Goal: Task Accomplishment & Management: Manage account settings

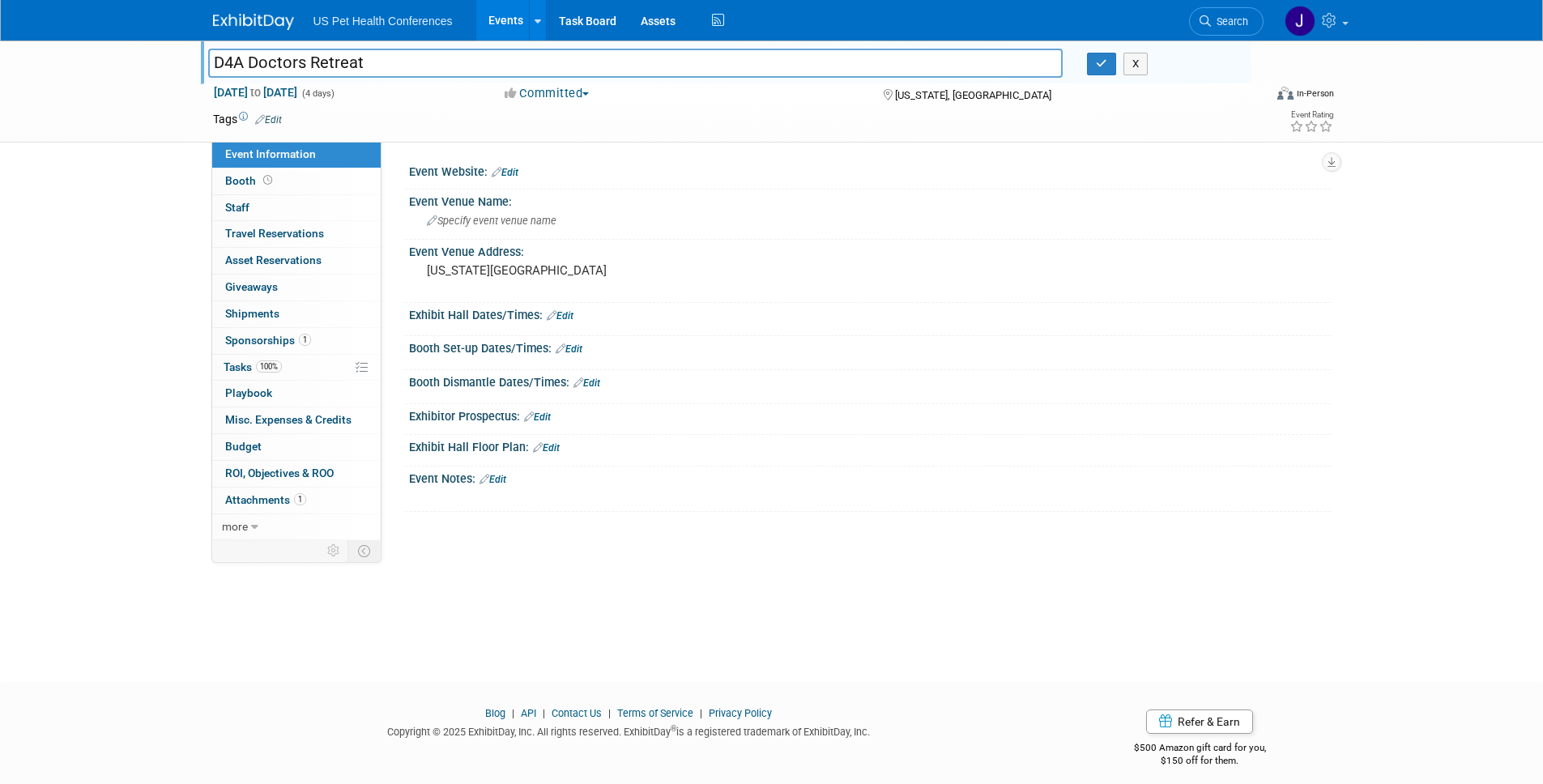
click at [275, 15] on img at bounding box center [253, 21] width 81 height 16
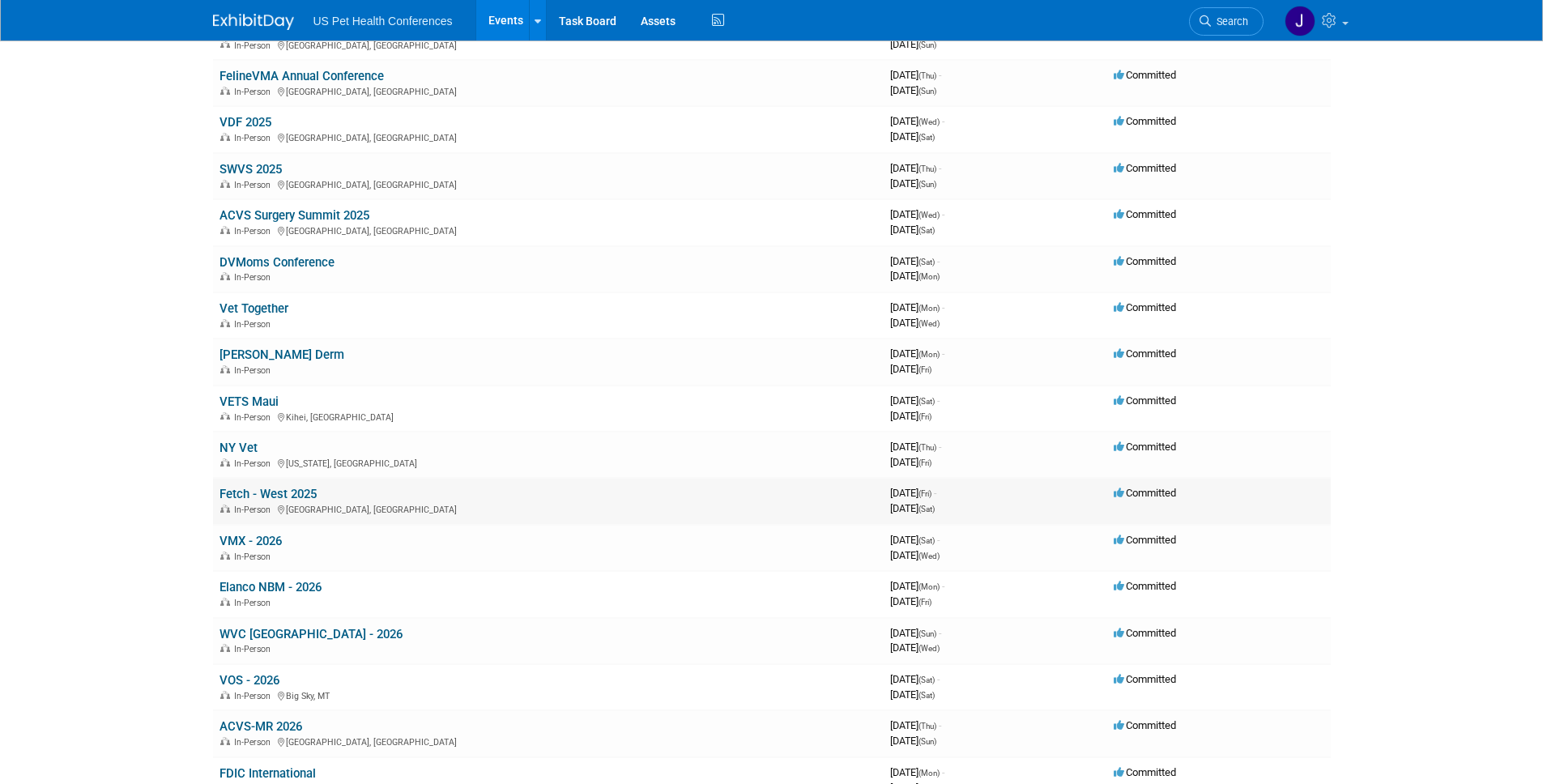
scroll to position [397, 0]
click at [238, 541] on link "VMX - 2026" at bounding box center [251, 538] width 62 height 14
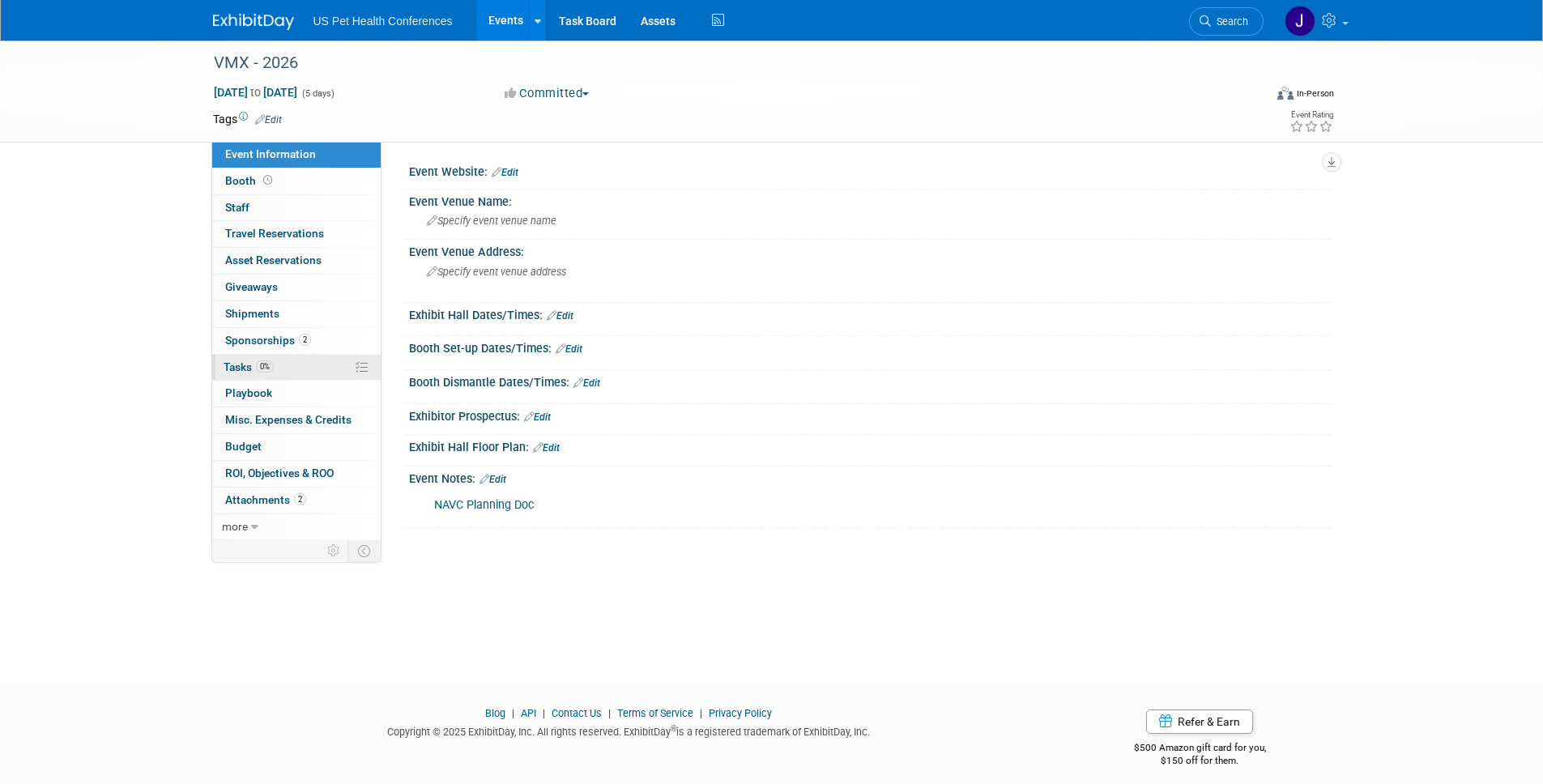
click at [274, 370] on link "0% Tasks 0%" at bounding box center [296, 367] width 169 height 26
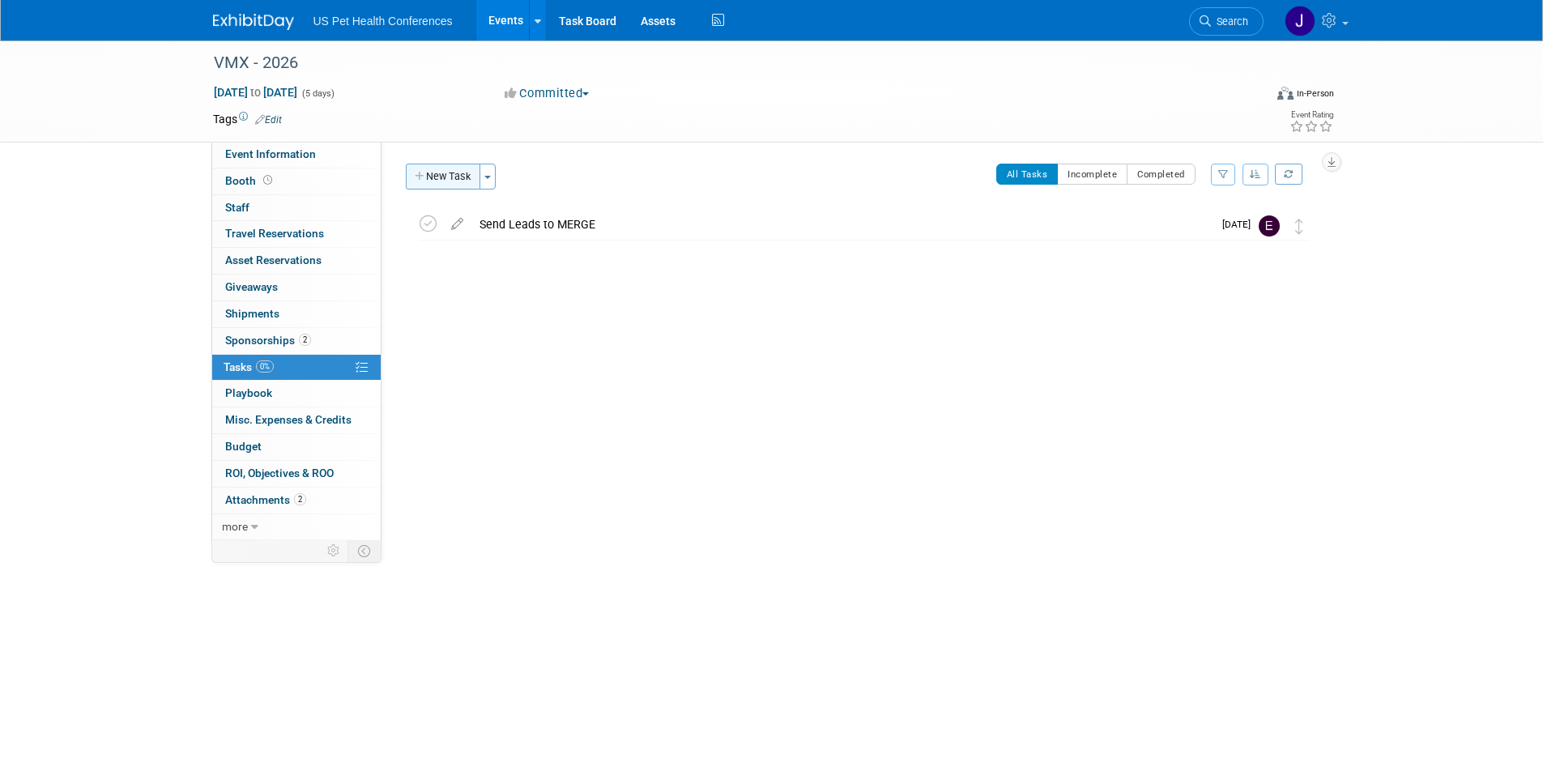
click at [439, 184] on button "New Task" at bounding box center [443, 176] width 75 height 26
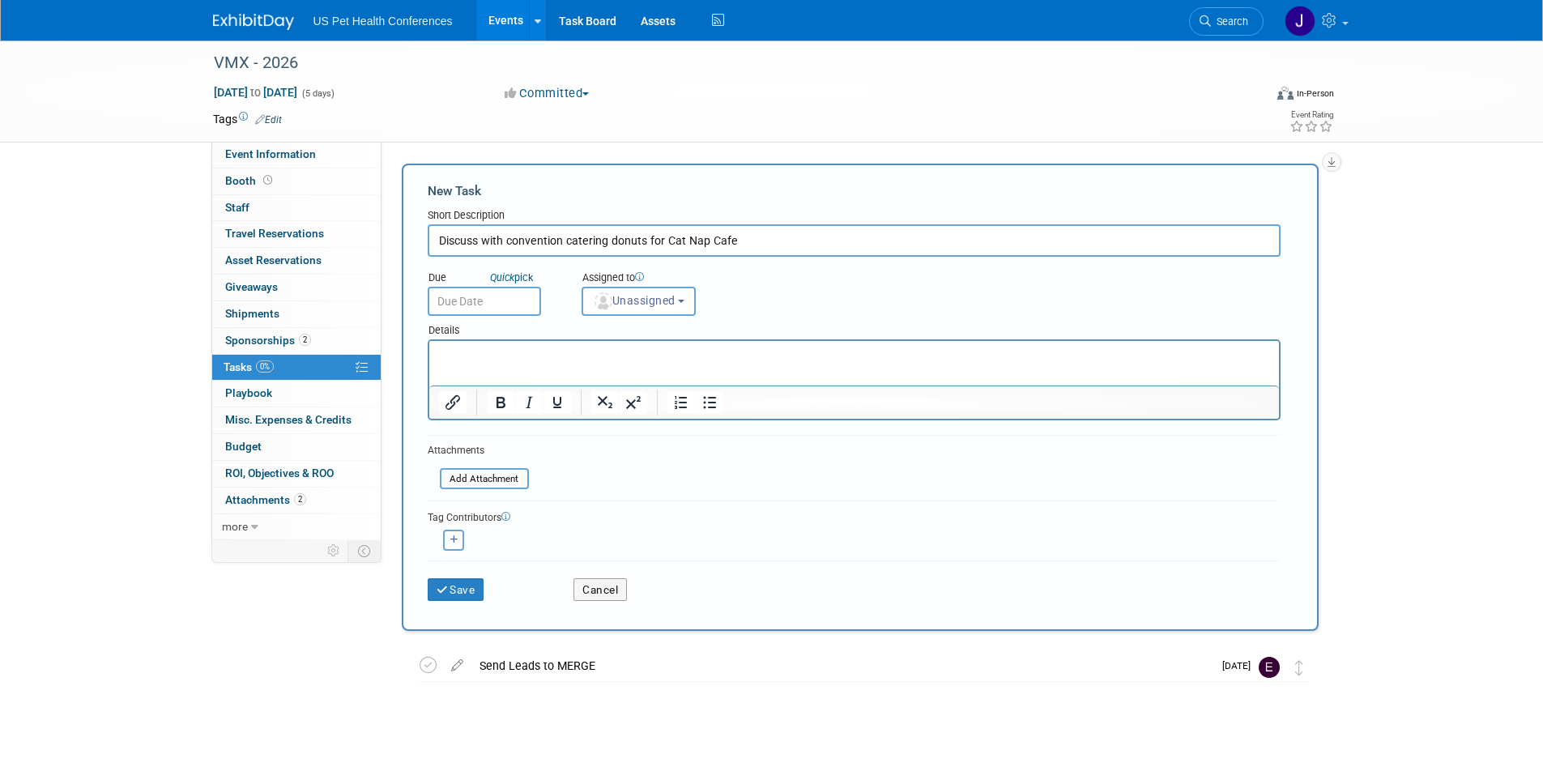
type input "Discuss with convention catering donuts for Cat Nap Cafe"
click at [504, 364] on html at bounding box center [853, 352] width 849 height 23
click at [488, 356] on p "Vanilla flavored donuts" at bounding box center [854, 355] width 831 height 16
click at [438, 356] on body "Vanilla donuts" at bounding box center [854, 355] width 833 height 16
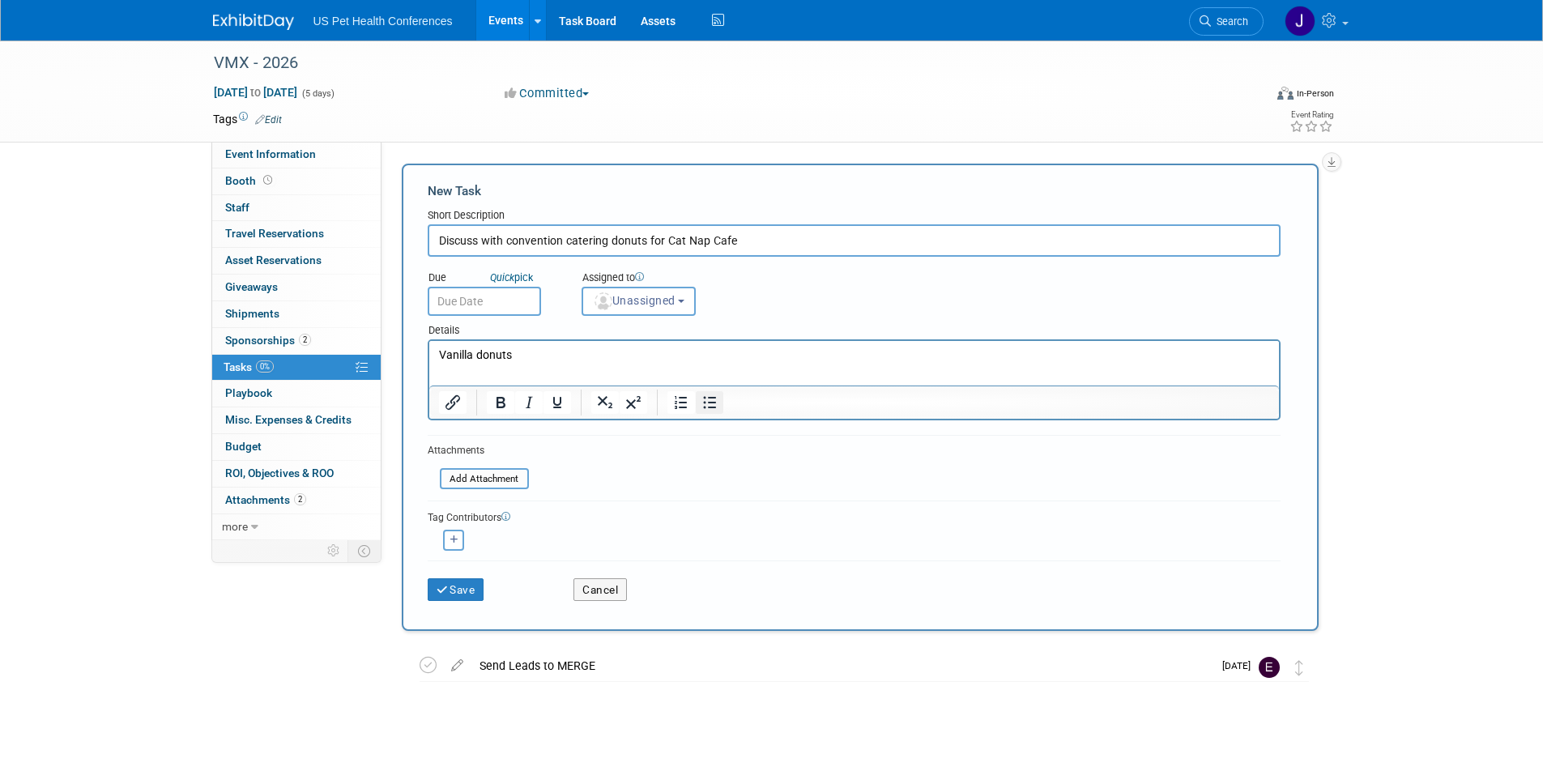
click at [704, 402] on icon "Bullet list" at bounding box center [709, 402] width 13 height 12
click at [639, 359] on li "Vanilla donuts" at bounding box center [870, 355] width 798 height 16
click at [609, 240] on input "Discuss with convention catering donuts for Cat Nap Cafe" at bounding box center [854, 241] width 853 height 33
click at [564, 350] on li "Vanilla donuts" at bounding box center [870, 355] width 798 height 16
click at [515, 309] on body "US Pet Health Conferences Events Add Event Bulk Upload Events Shareable Event B…" at bounding box center [772, 392] width 1543 height 784
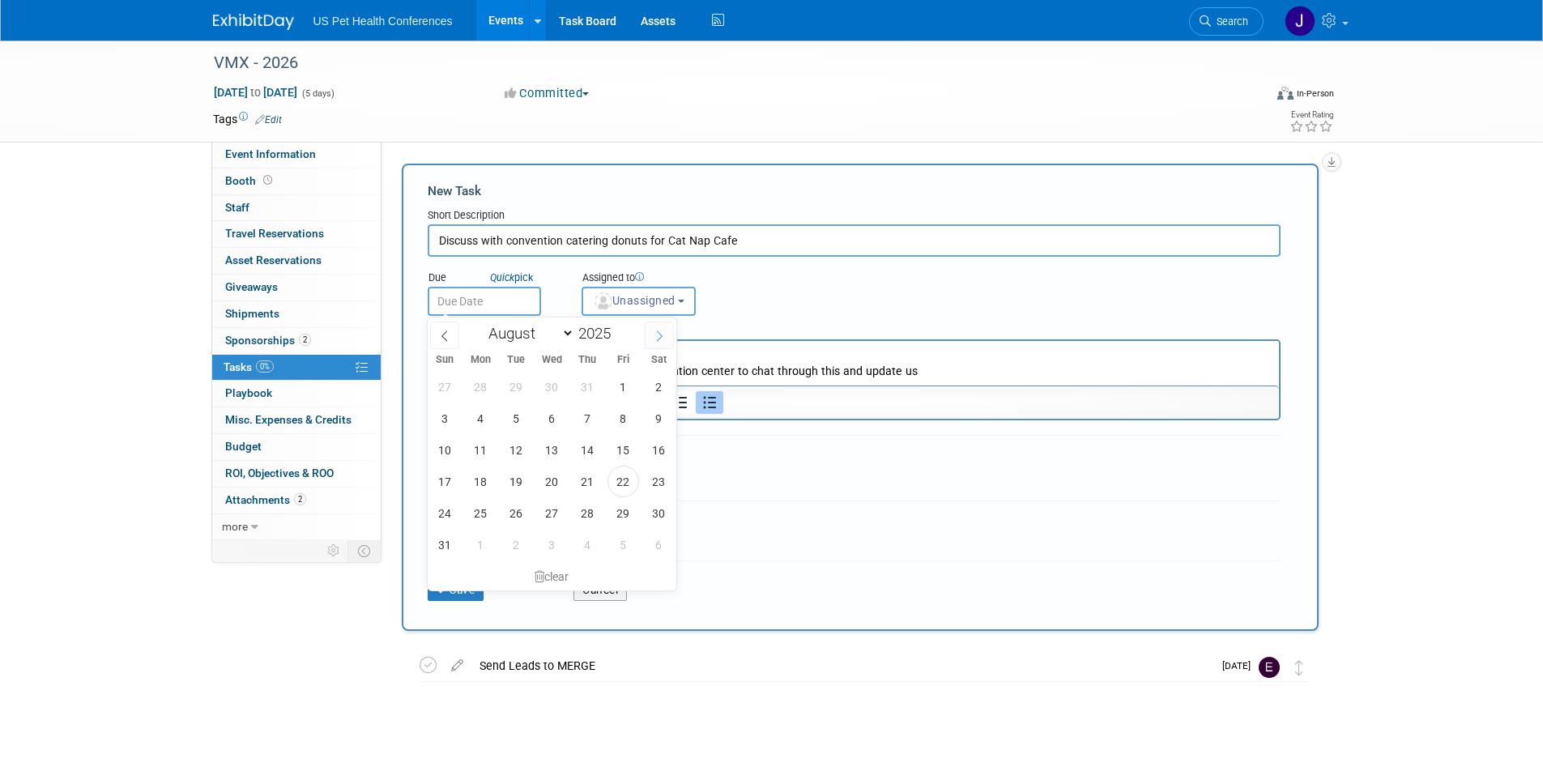
click at [657, 338] on icon at bounding box center [659, 336] width 12 height 12
select select "8"
click at [617, 481] on span "26" at bounding box center [623, 481] width 32 height 32
type input "[DATE]"
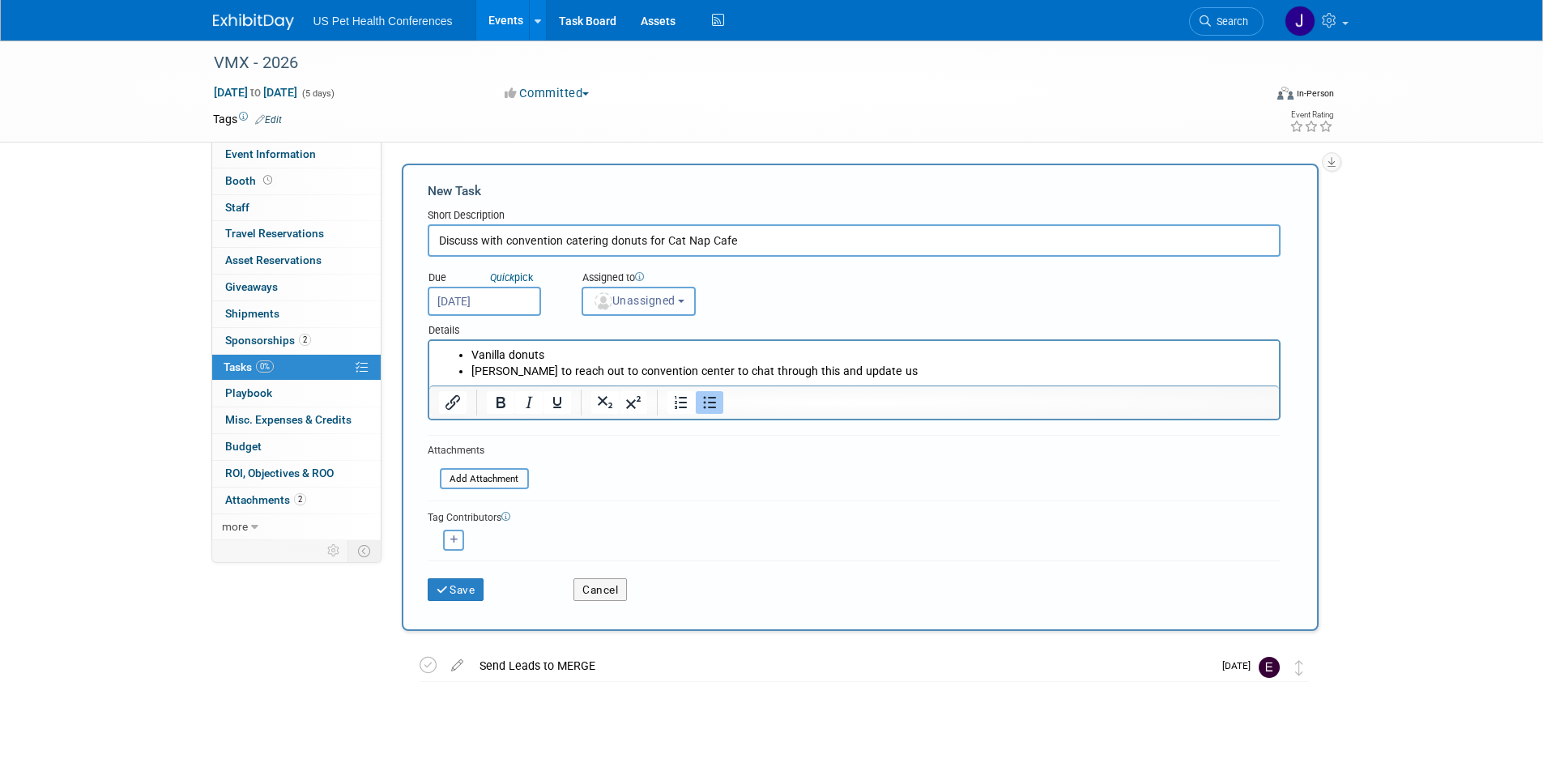
click at [654, 305] on span "Unassigned" at bounding box center [634, 300] width 83 height 13
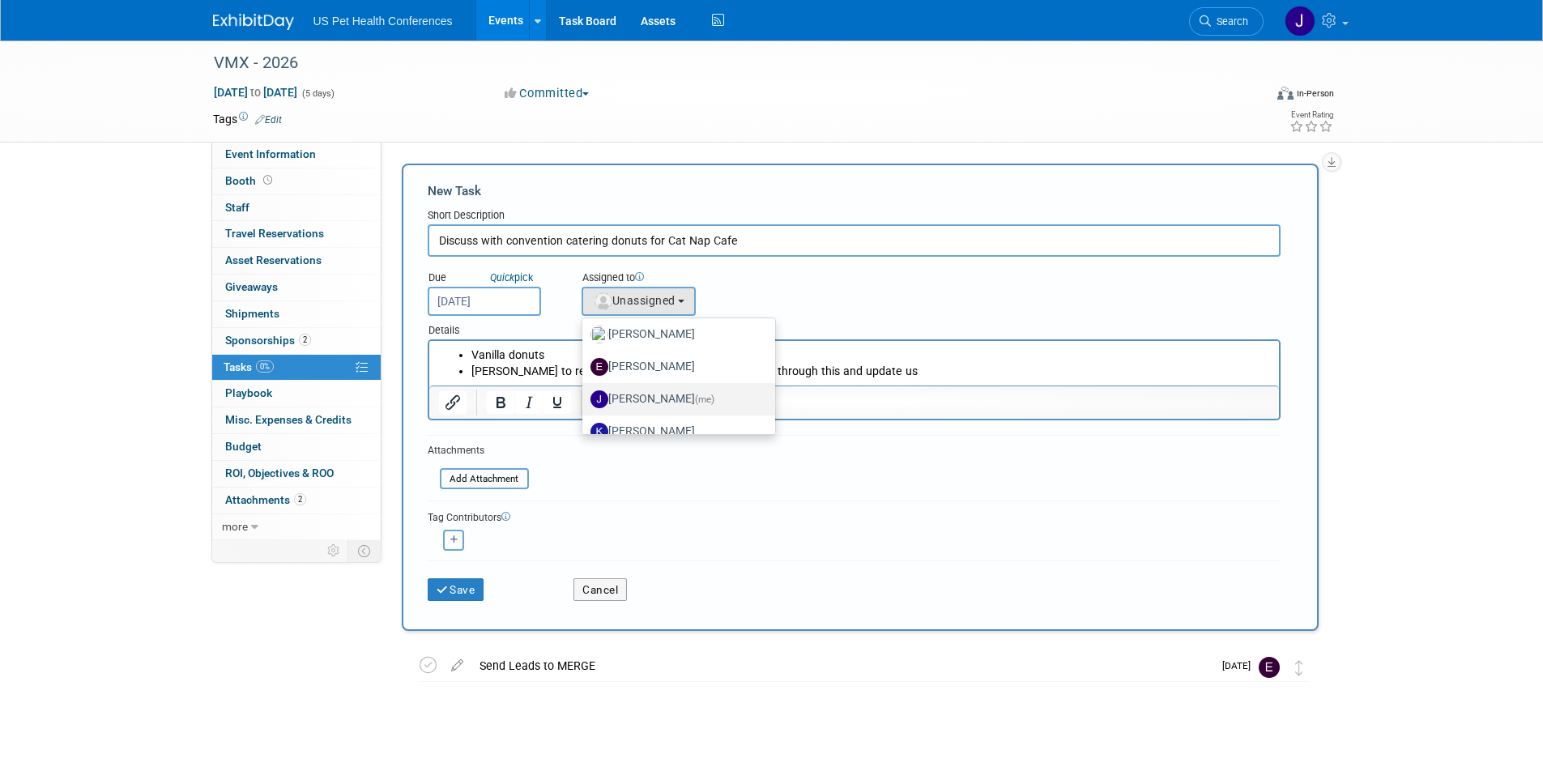
click at [666, 394] on label "[PERSON_NAME] (me)" at bounding box center [675, 399] width 169 height 26
click at [584, 394] on input "[PERSON_NAME] (me)" at bounding box center [579, 397] width 11 height 11
select select "526b5787-e672-4a19-88d8-f7474fbc9736"
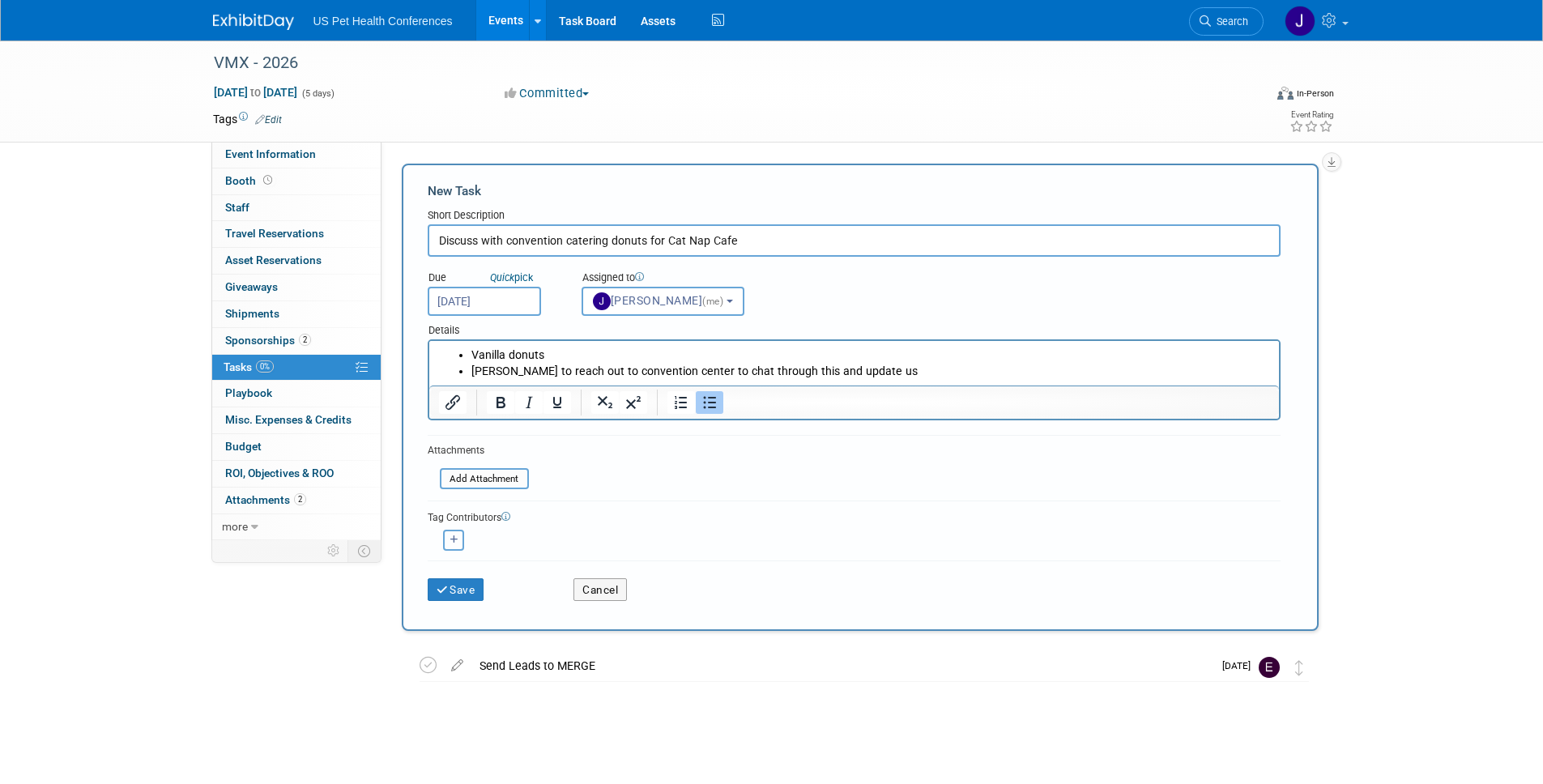
click at [451, 543] on icon "button" at bounding box center [455, 539] width 8 height 9
select select
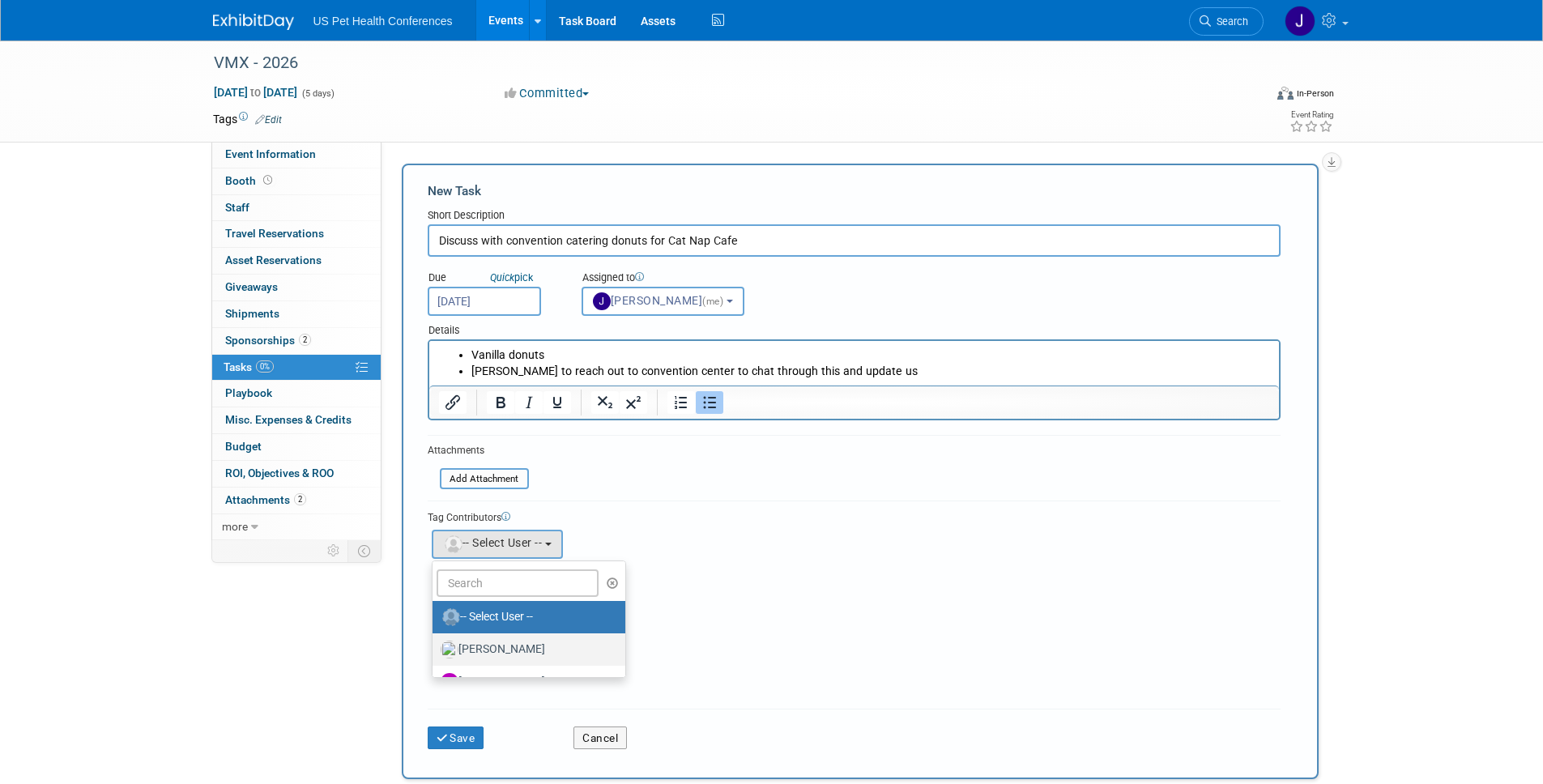
click at [513, 645] on label "[PERSON_NAME]" at bounding box center [525, 649] width 169 height 26
click at [435, 645] on input "[PERSON_NAME]" at bounding box center [429, 647] width 11 height 11
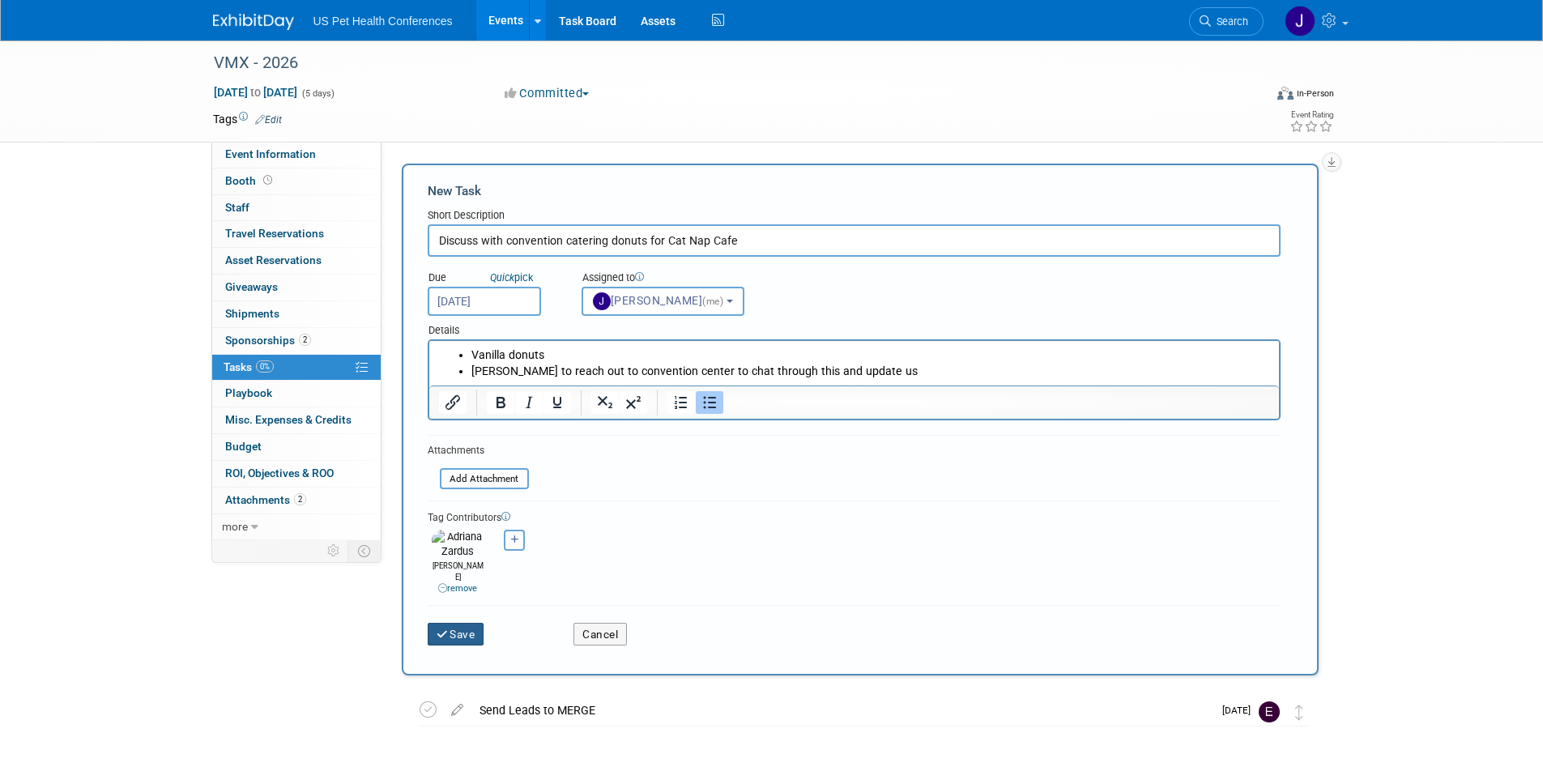
click at [462, 623] on button "Save" at bounding box center [456, 634] width 57 height 23
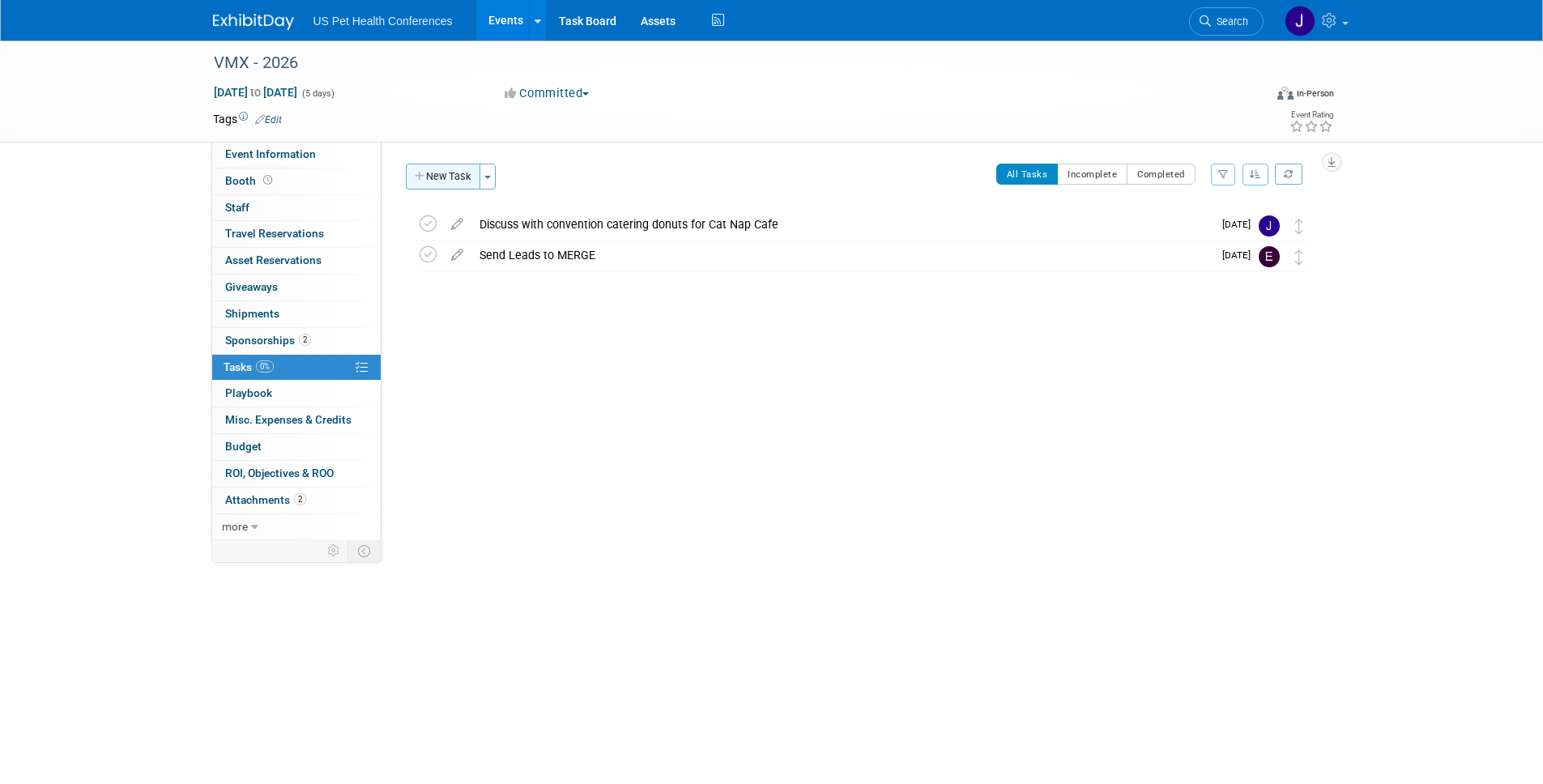
click at [449, 179] on button "New Task" at bounding box center [443, 176] width 75 height 26
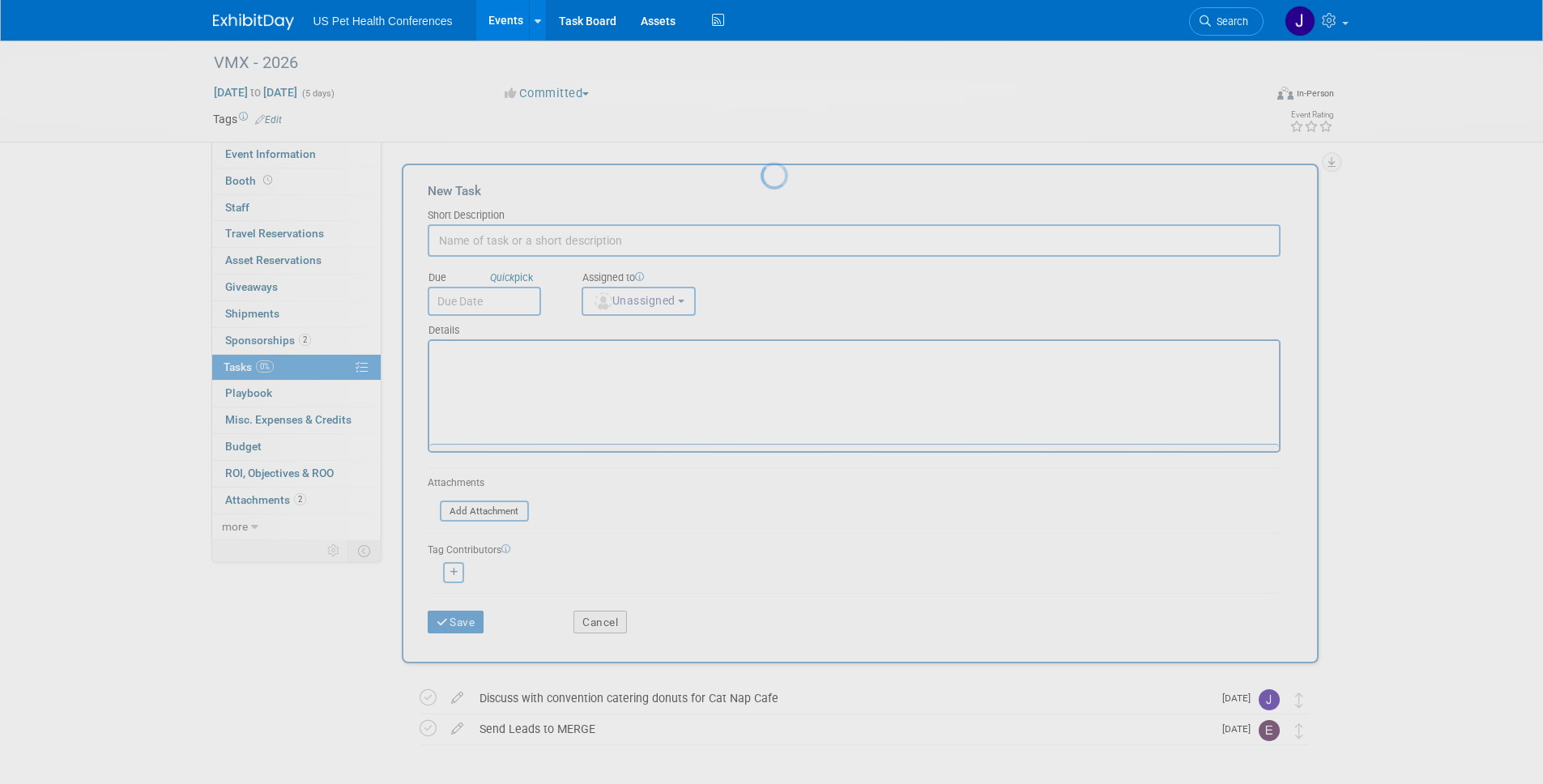
scroll to position [0, 0]
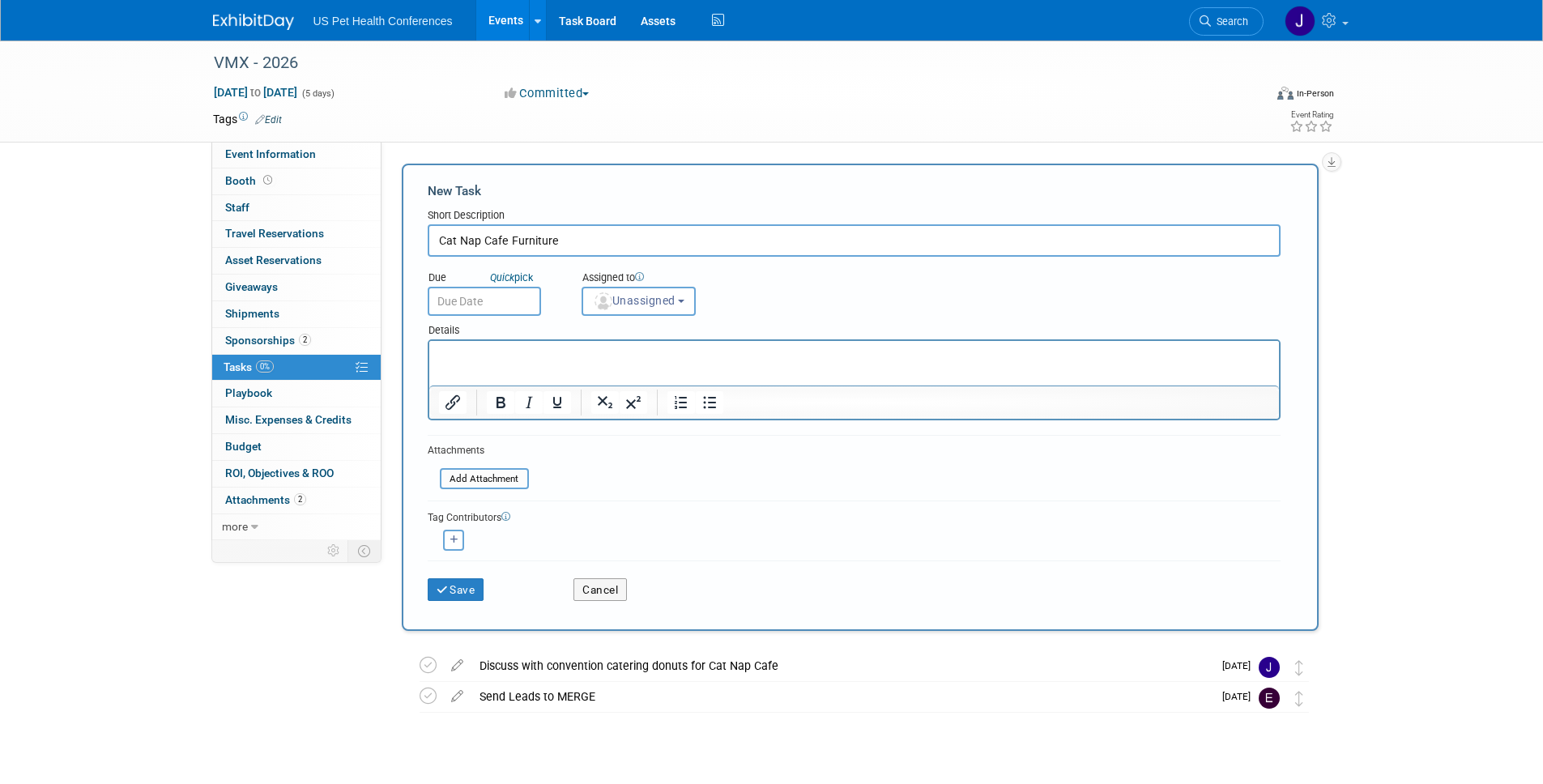
type input "Cat Nap Cafe Furniture"
click at [579, 345] on html at bounding box center [853, 352] width 849 height 23
click at [575, 350] on p "Rich Text Area. Press ALT-0 for help." at bounding box center [854, 355] width 831 height 16
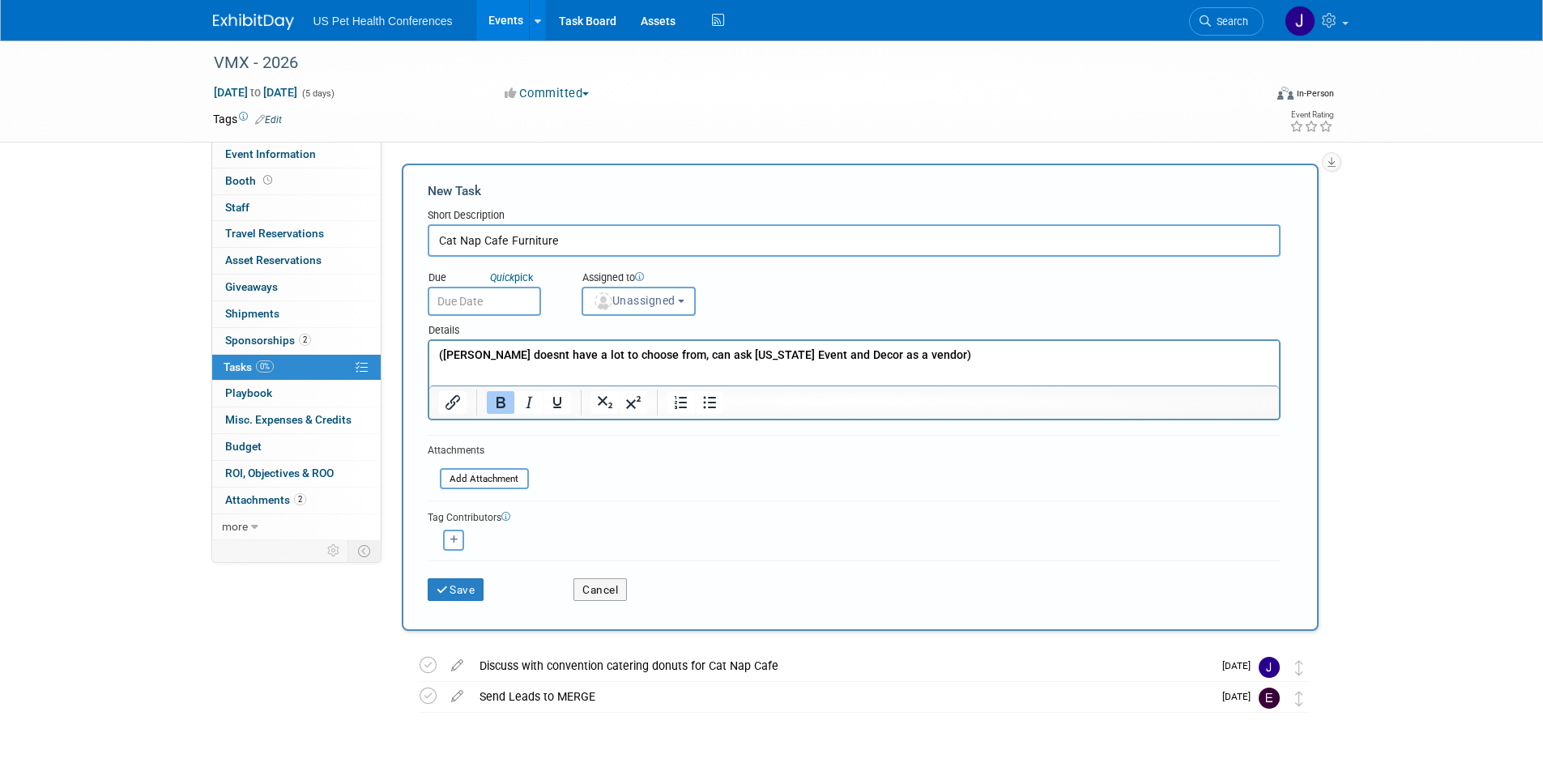
drag, startPoint x: 440, startPoint y: 356, endPoint x: 449, endPoint y: 355, distance: 9.1
click at [441, 356] on b "([PERSON_NAME] doesnt have a lot to choose from, can ask [US_STATE] Event and D…" at bounding box center [704, 354] width 533 height 13
click at [903, 349] on p "[PERSON_NAME] doesnt have a lot to choose from, can ask [US_STATE] Event and De…" at bounding box center [854, 355] width 831 height 16
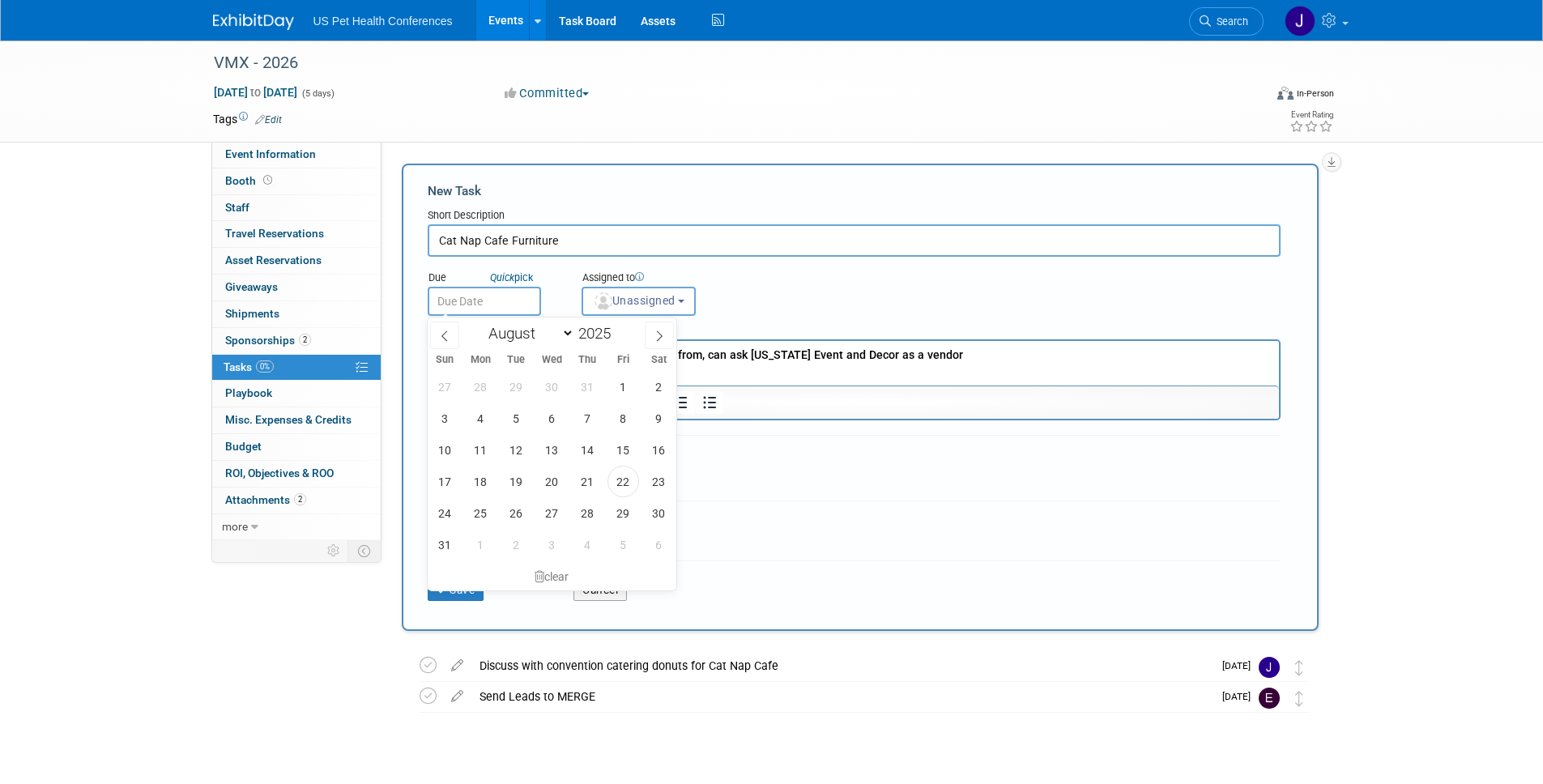
click at [475, 304] on input "text" at bounding box center [484, 301] width 113 height 29
click at [652, 339] on span at bounding box center [659, 335] width 29 height 28
select select "8"
click at [626, 469] on span "26" at bounding box center [623, 481] width 32 height 32
type input "[DATE]"
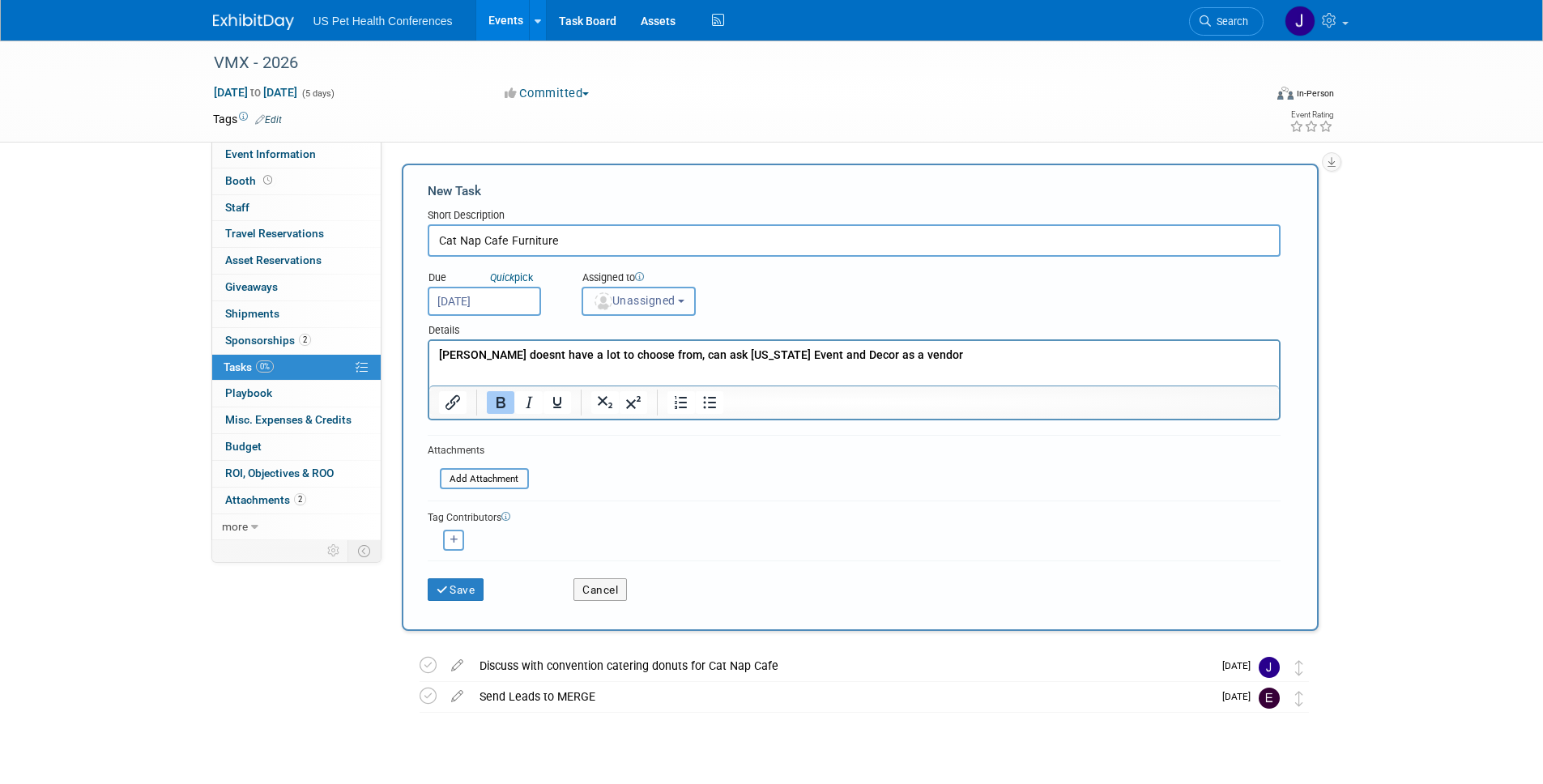
click at [676, 297] on span "Unassigned" at bounding box center [634, 300] width 83 height 13
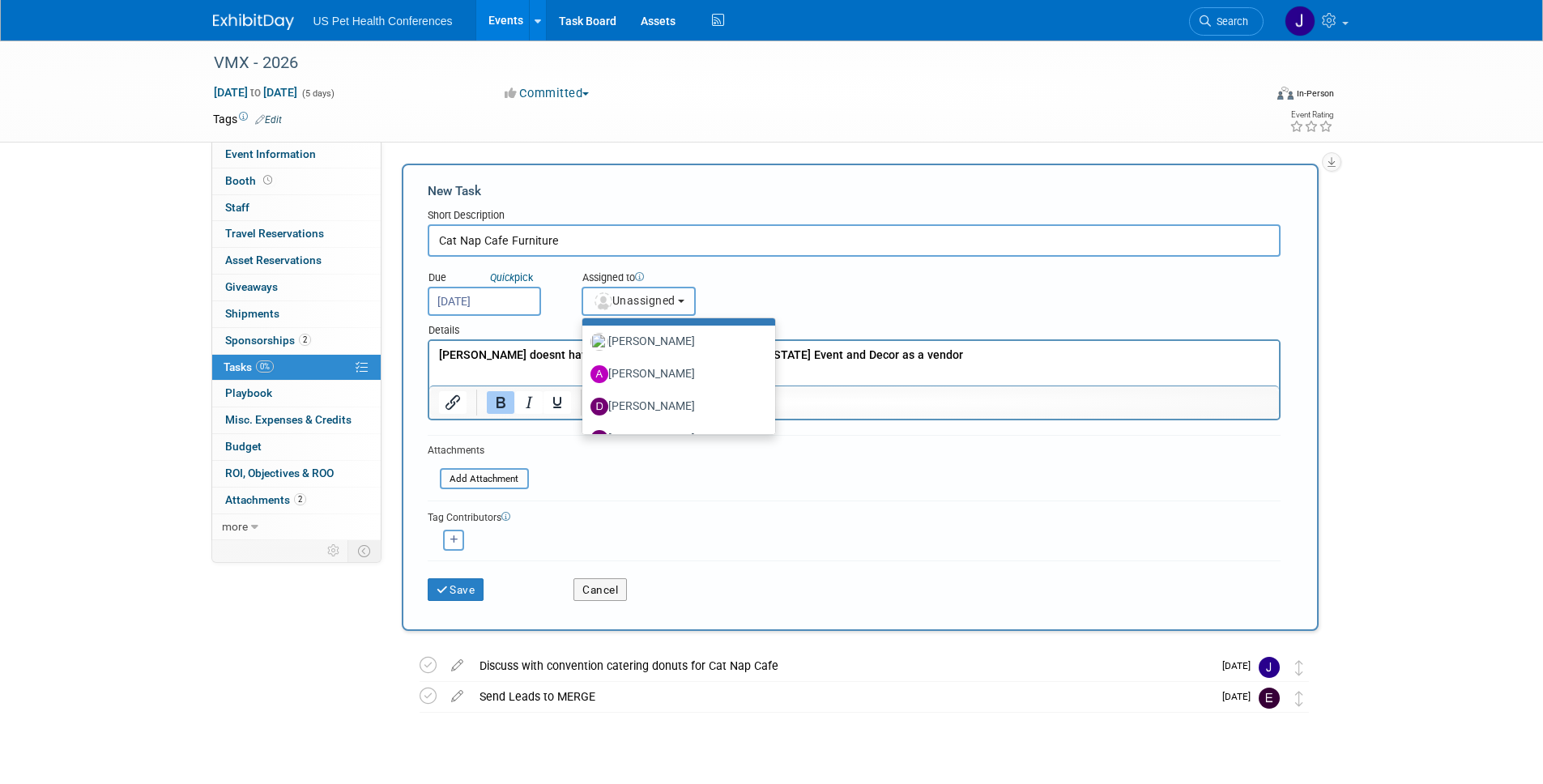
scroll to position [97, 0]
click at [757, 271] on div "Assigned to" at bounding box center [678, 278] width 195 height 16
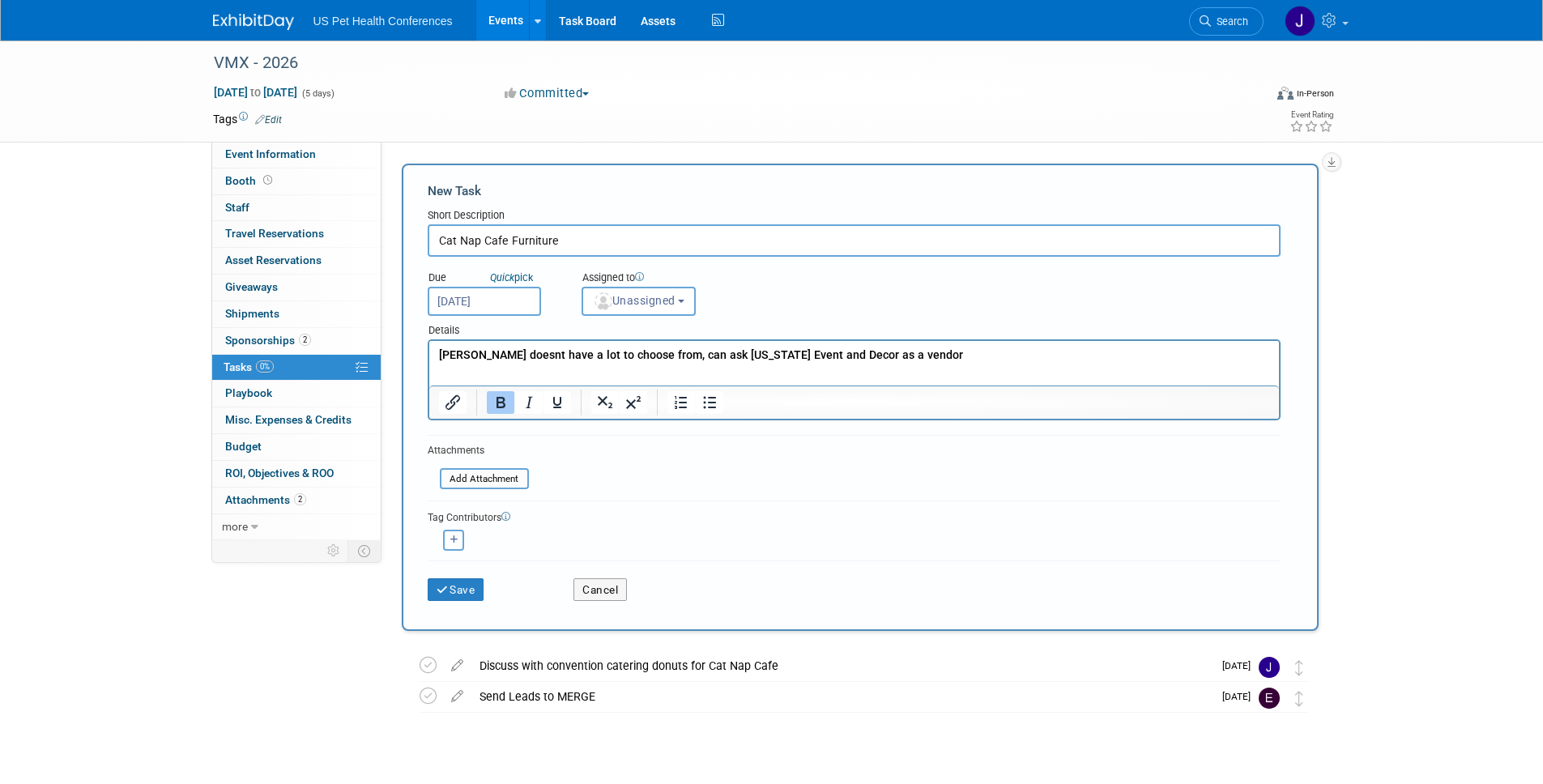
click at [906, 361] on p "[PERSON_NAME] doesnt have a lot to choose from, can ask [US_STATE] Event and De…" at bounding box center [854, 355] width 831 height 16
click at [439, 358] on b "[PERSON_NAME] doesnt have a lot to choose from, can ask [US_STATE] Event and De…" at bounding box center [700, 354] width 524 height 13
click at [683, 352] on b "[PERSON_NAME] doesnt have a lot to choose from, can ask [US_STATE] Event and De…" at bounding box center [700, 354] width 524 height 13
click at [985, 354] on p "[PERSON_NAME] doesnt have a lot to choose from, can discuss with [US_STATE] Eve…" at bounding box center [854, 355] width 831 height 16
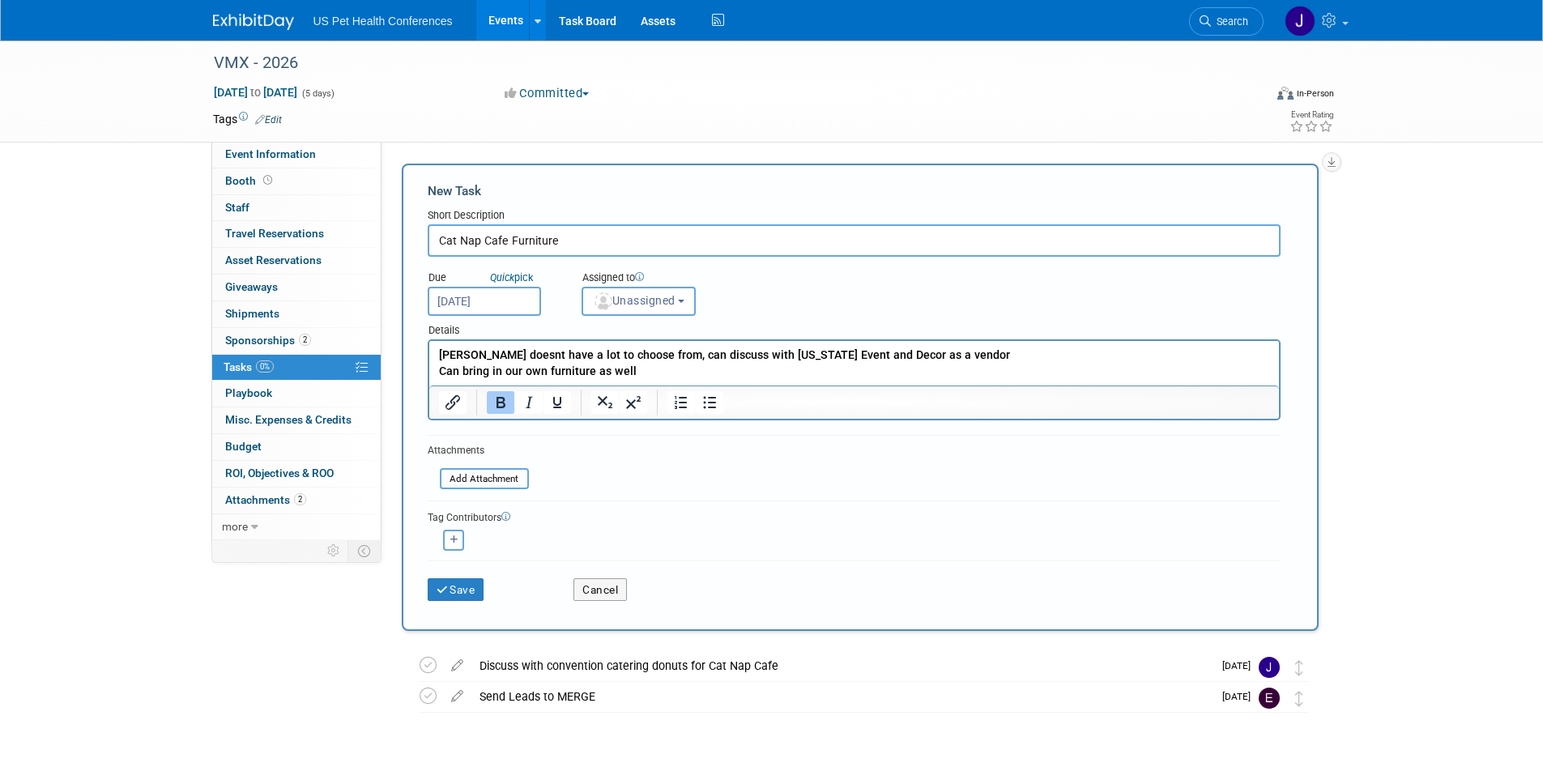
drag, startPoint x: 621, startPoint y: 367, endPoint x: 408, endPoint y: 344, distance: 214.2
click at [429, 344] on html "[PERSON_NAME] doesnt have a lot to choose from, can discuss with [US_STATE] Eve…" at bounding box center [853, 361] width 849 height 39
click at [705, 404] on icon "Bullet list" at bounding box center [709, 402] width 19 height 19
click at [708, 376] on li "Can bring in our own furniture as well" at bounding box center [870, 371] width 798 height 16
click at [473, 596] on button "Save" at bounding box center [456, 589] width 57 height 23
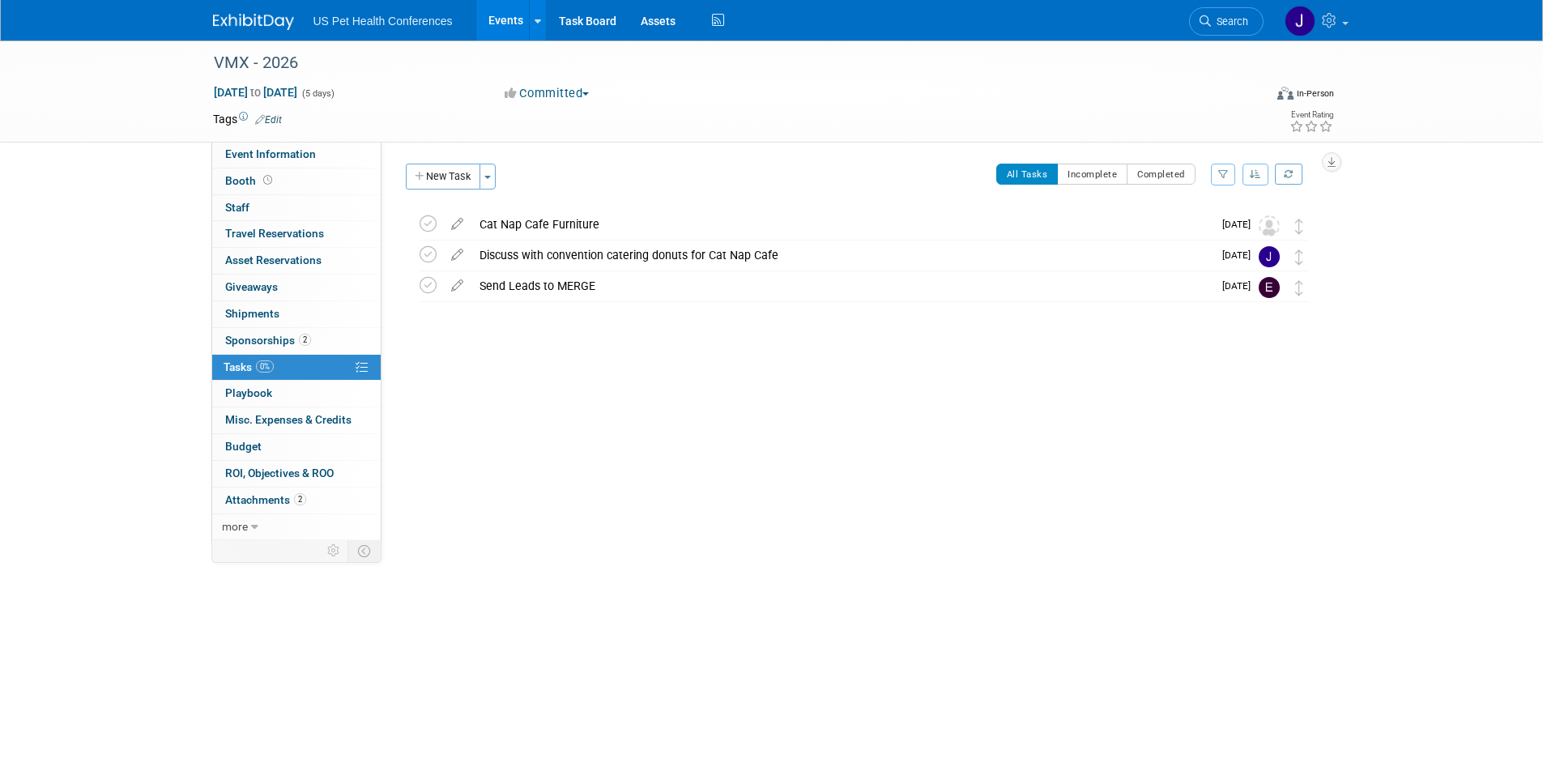
click at [591, 229] on div "Cat Nap Cafe Furniture" at bounding box center [842, 224] width 741 height 28
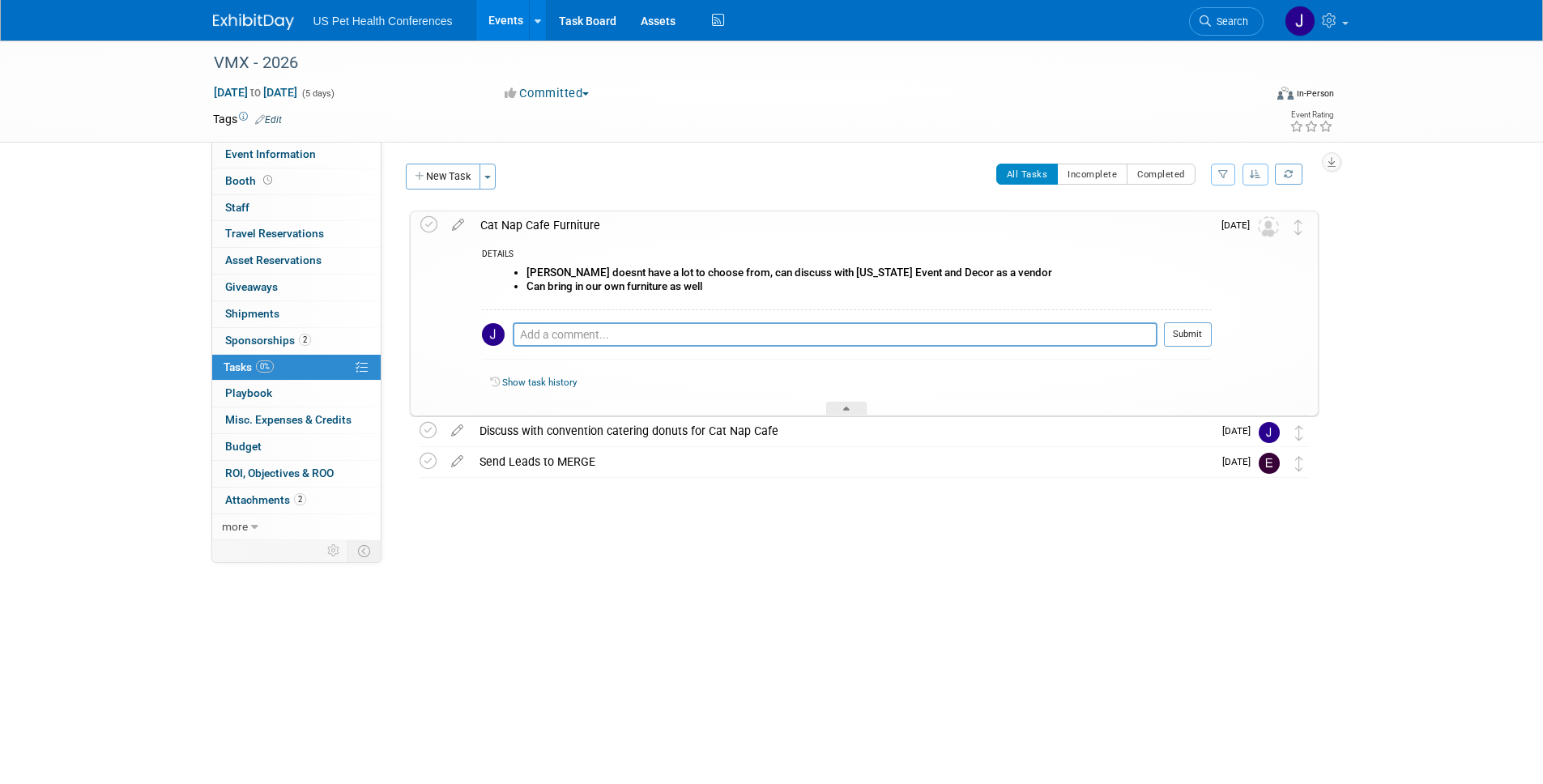
click at [792, 276] on b "[PERSON_NAME] doesnt have a lot to choose from, can discuss with [US_STATE] Eve…" at bounding box center [789, 273] width 526 height 12
drag, startPoint x: 819, startPoint y: 269, endPoint x: 1030, endPoint y: 277, distance: 211.2
click at [1030, 277] on li "[PERSON_NAME] doesnt have a lot to choose from, can discuss with [US_STATE] Eve…" at bounding box center [869, 273] width 685 height 13
copy b "[US_STATE] Event and Decor as a vendor"
click at [664, 284] on b "Can bring in our own furniture as well" at bounding box center [615, 286] width 176 height 12
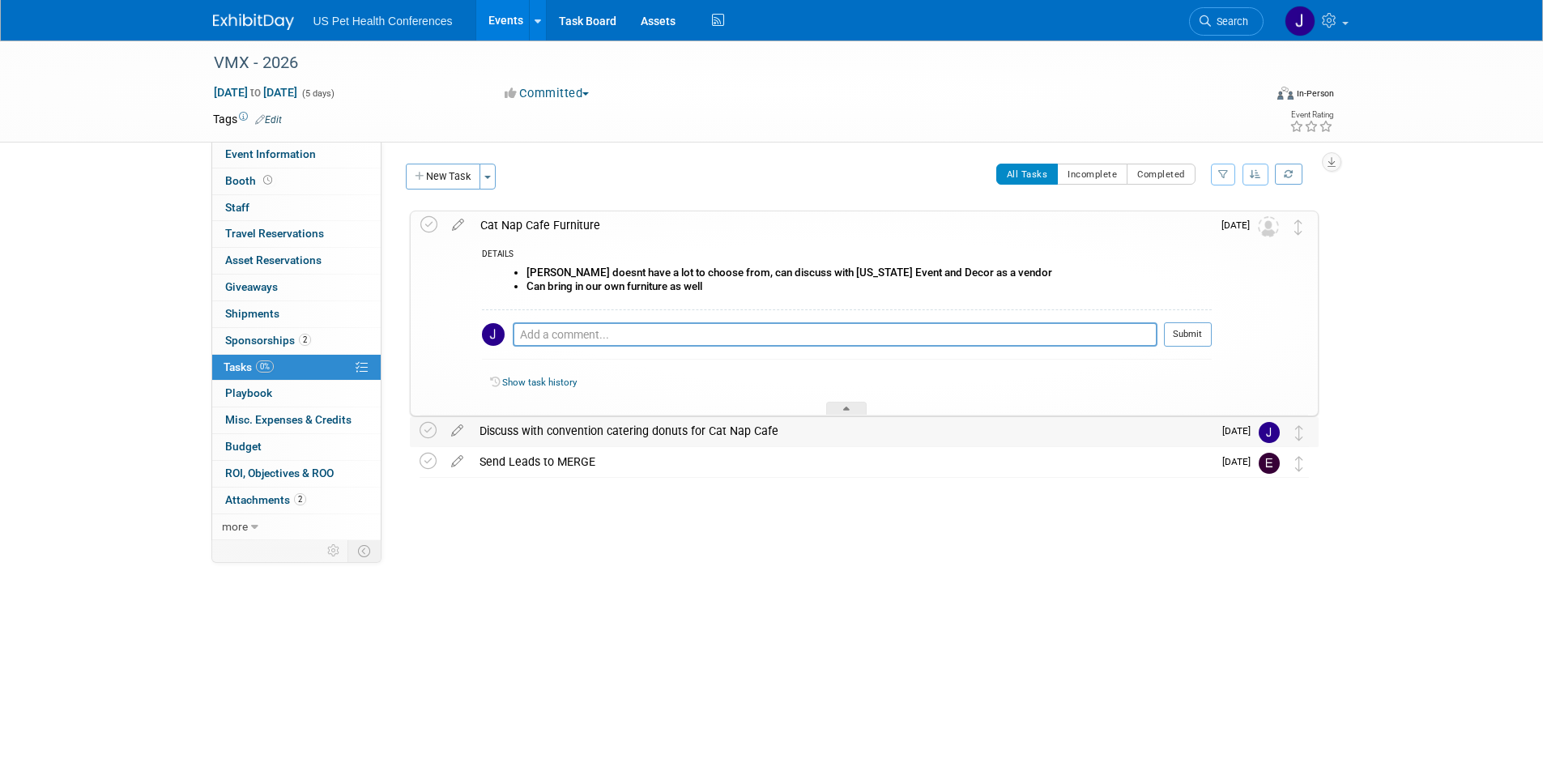
click at [579, 436] on div "Discuss with convention catering donuts for Cat Nap Cafe" at bounding box center [842, 430] width 741 height 28
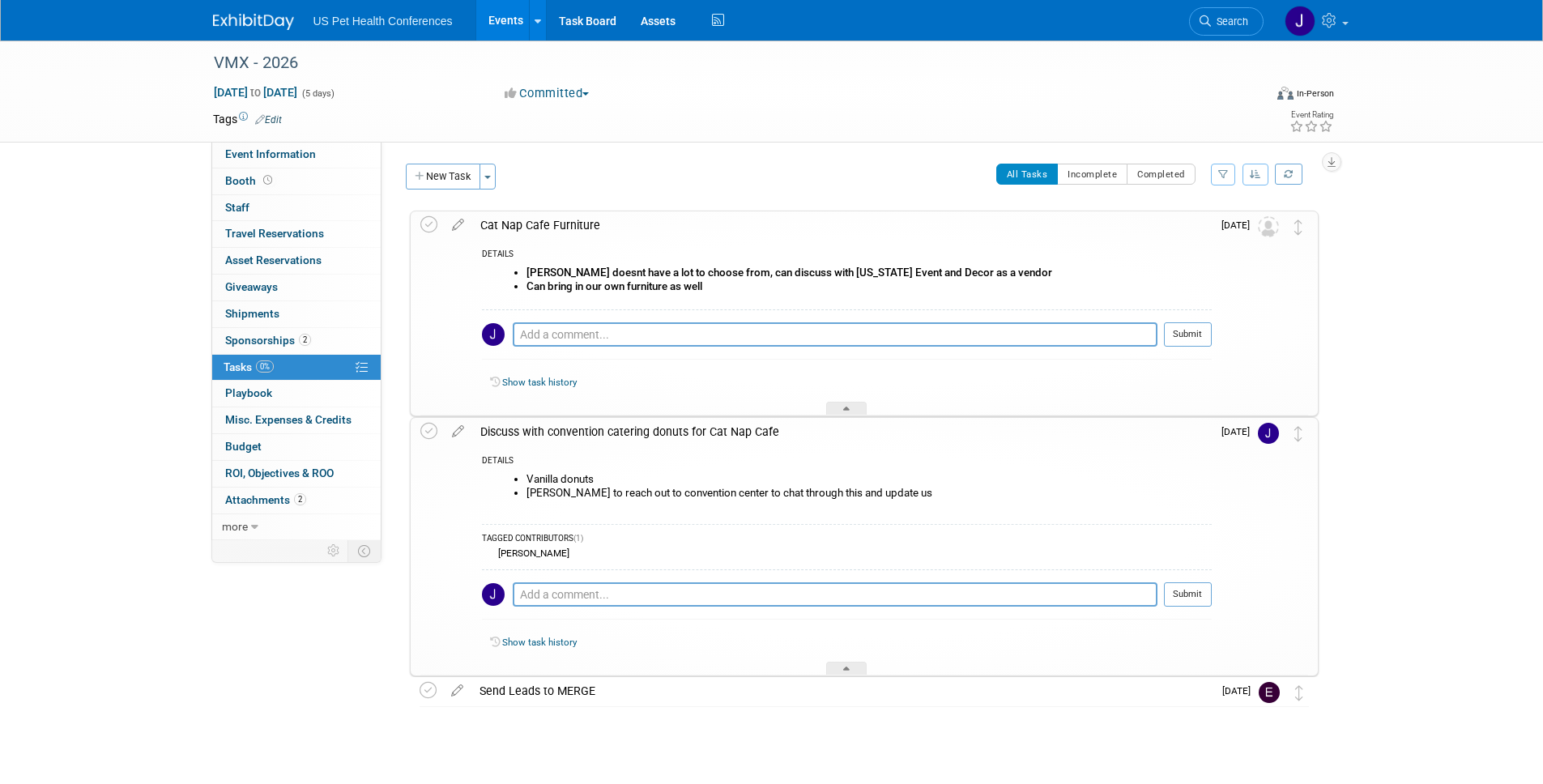
click at [687, 438] on div "Discuss with convention catering donuts for Cat Nap Cafe" at bounding box center [842, 431] width 740 height 28
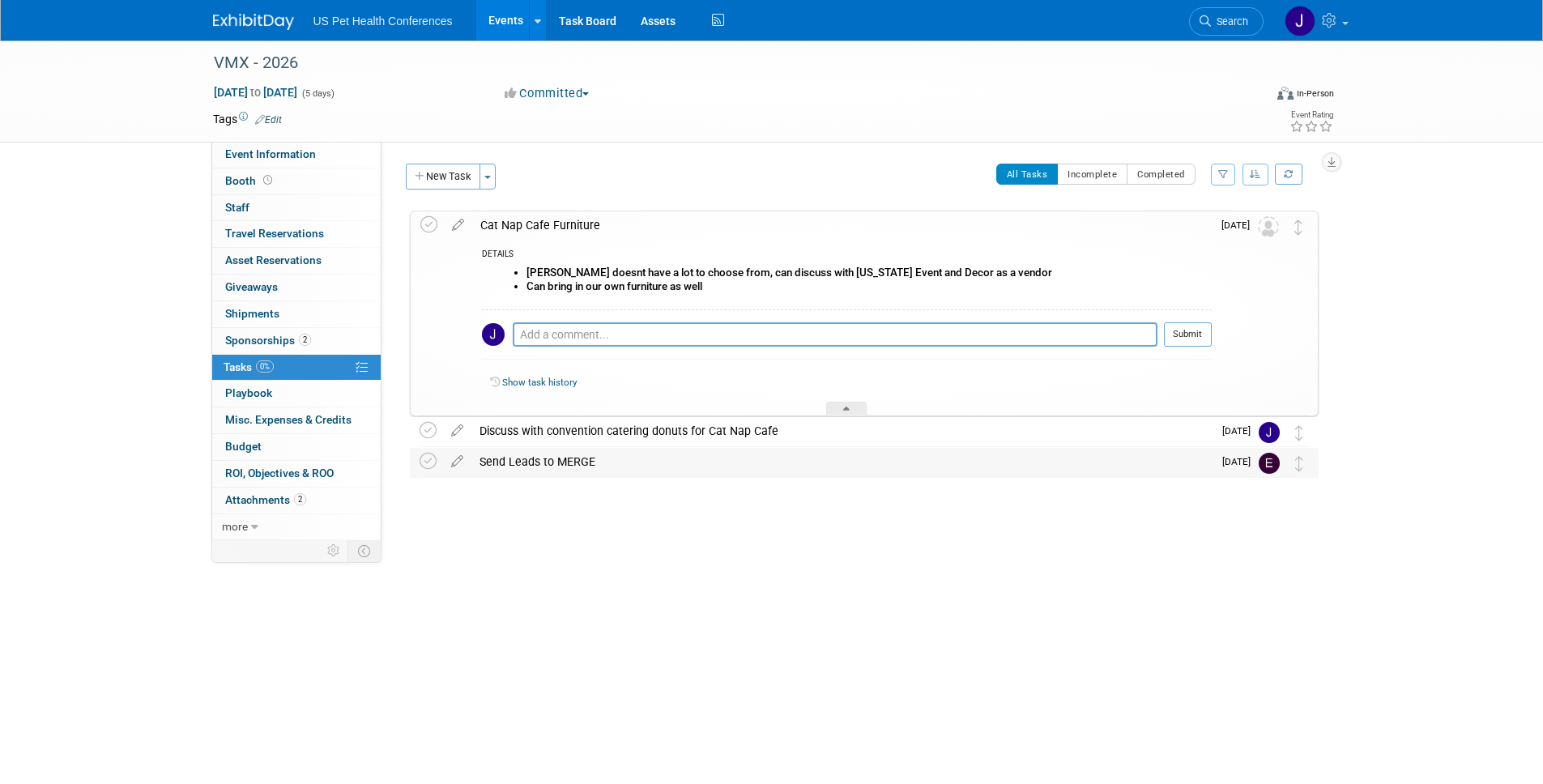
click at [671, 459] on div "Send Leads to MERGE" at bounding box center [842, 461] width 741 height 28
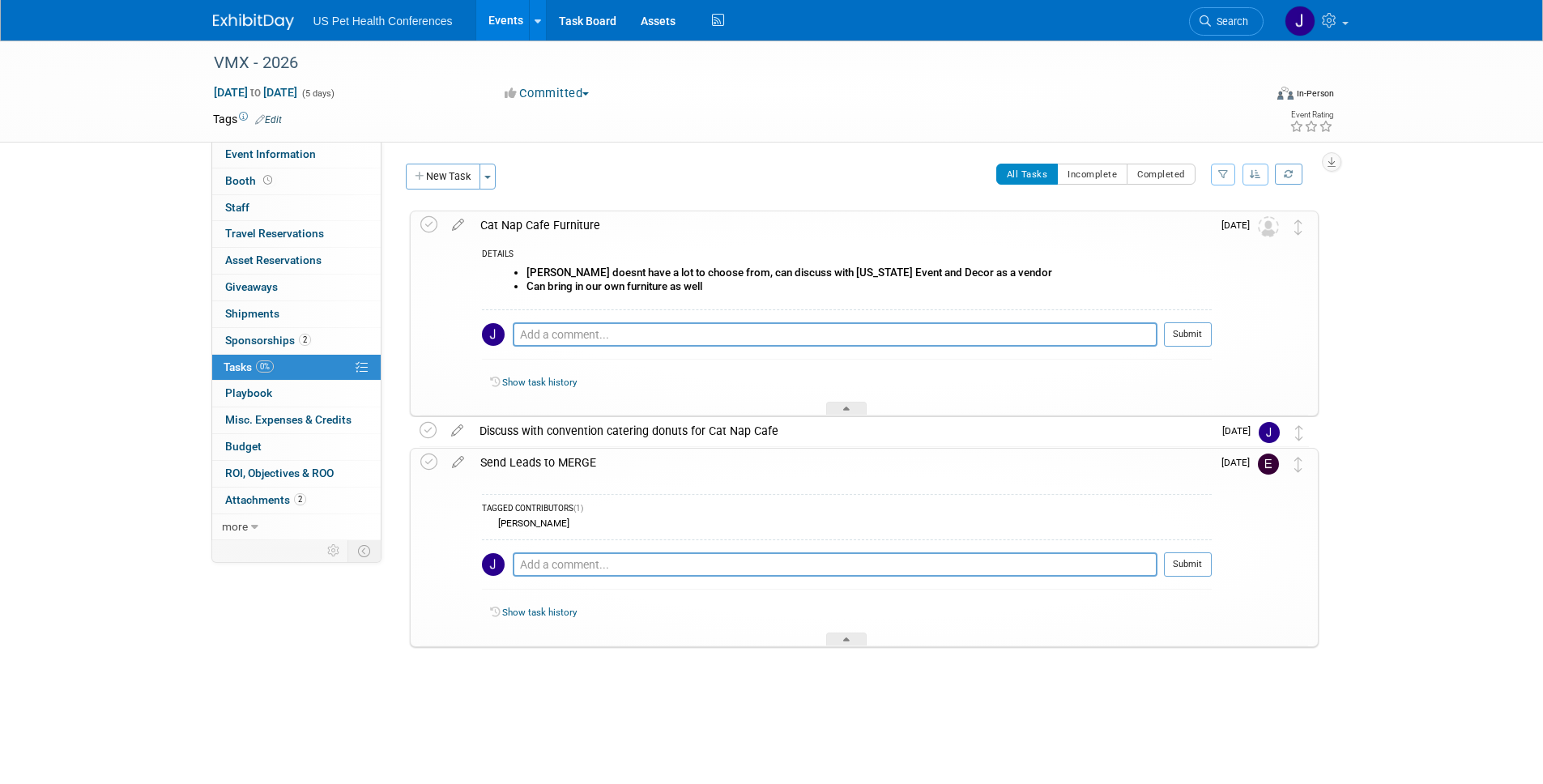
click at [671, 459] on div "Send Leads to MERGE" at bounding box center [842, 462] width 740 height 28
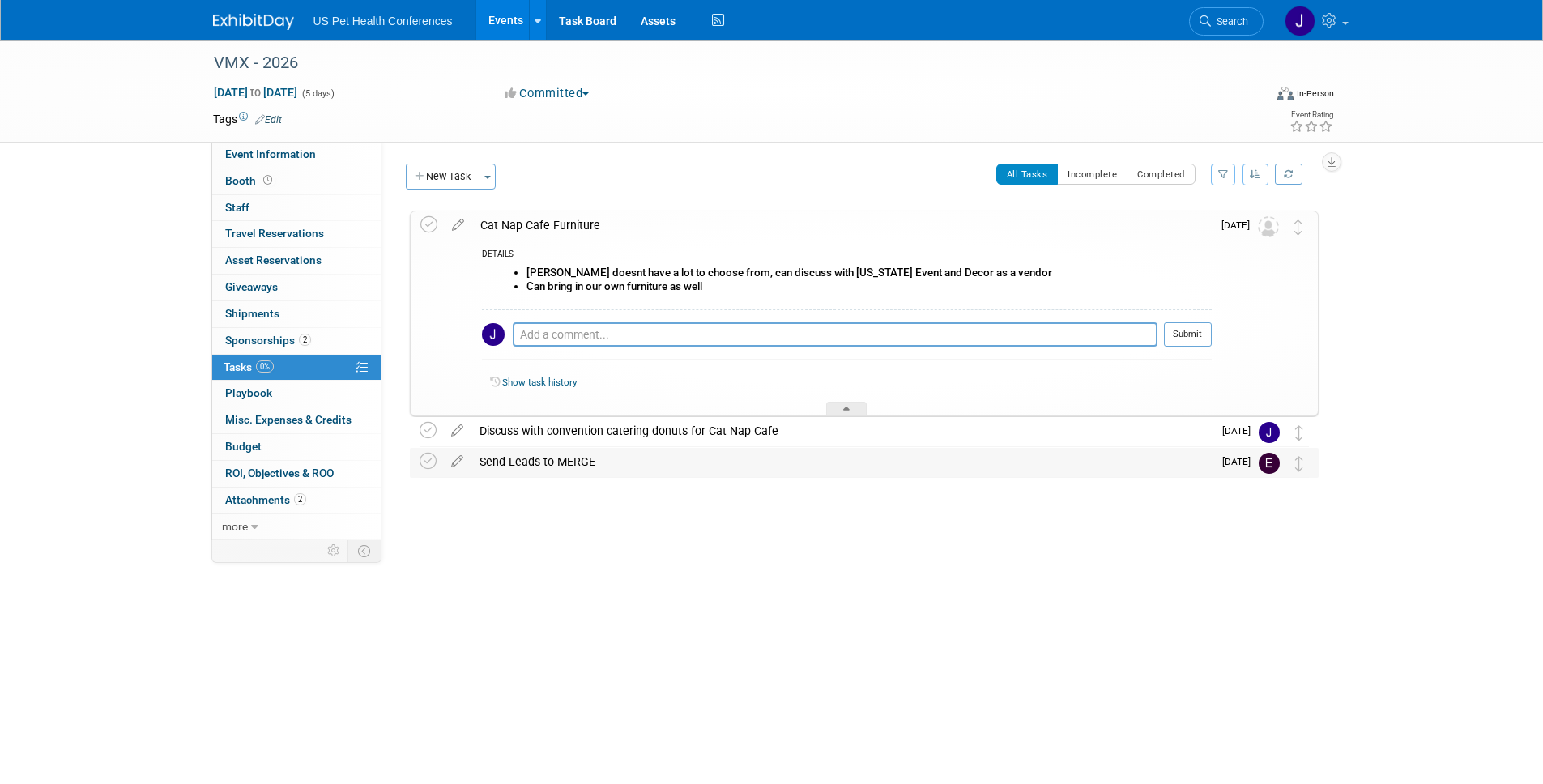
click at [670, 458] on div "Send Leads to MERGE" at bounding box center [842, 461] width 741 height 28
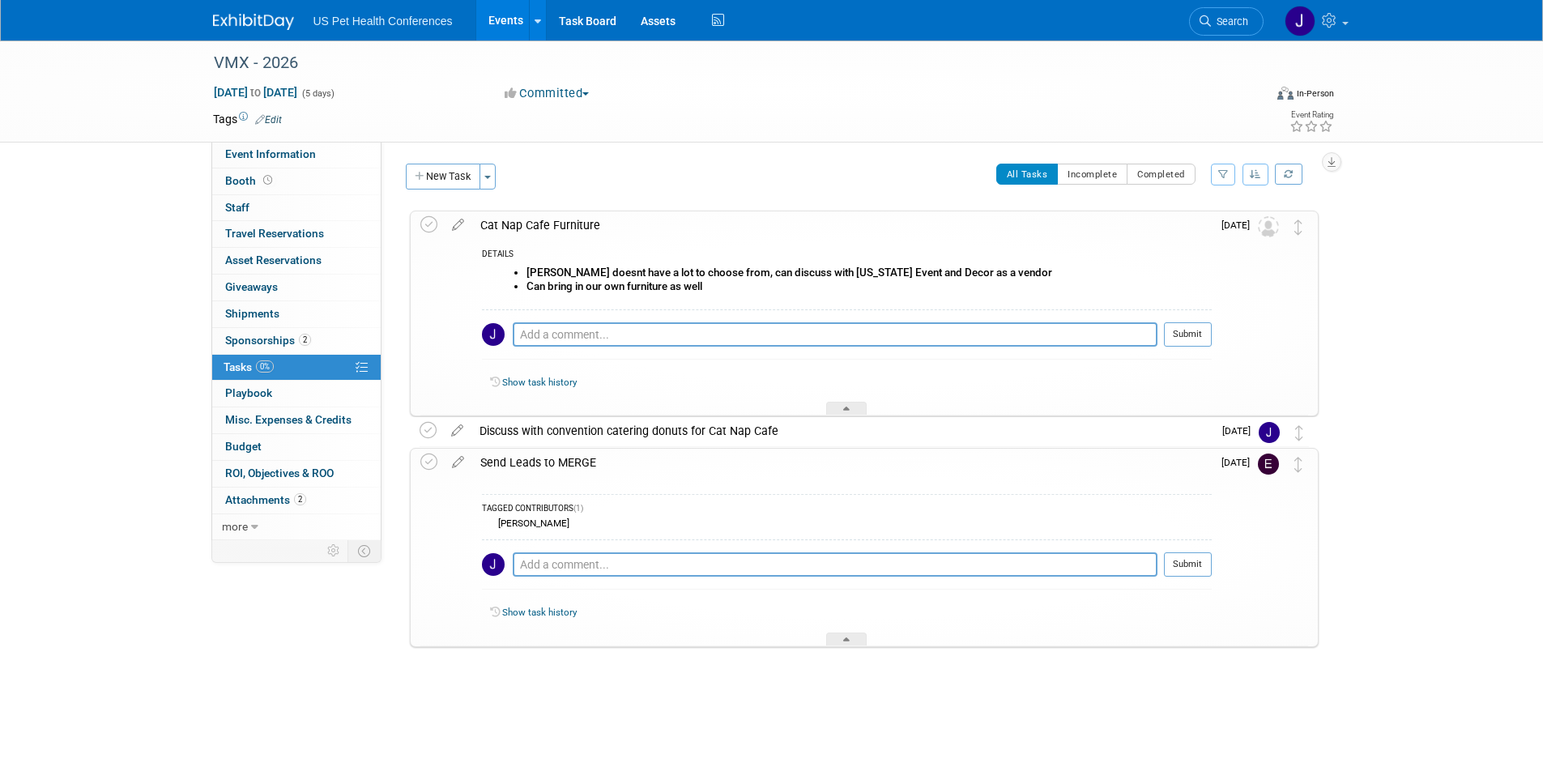
click at [670, 458] on div "Send Leads to MERGE" at bounding box center [842, 462] width 740 height 28
